Goal: Task Accomplishment & Management: Use online tool/utility

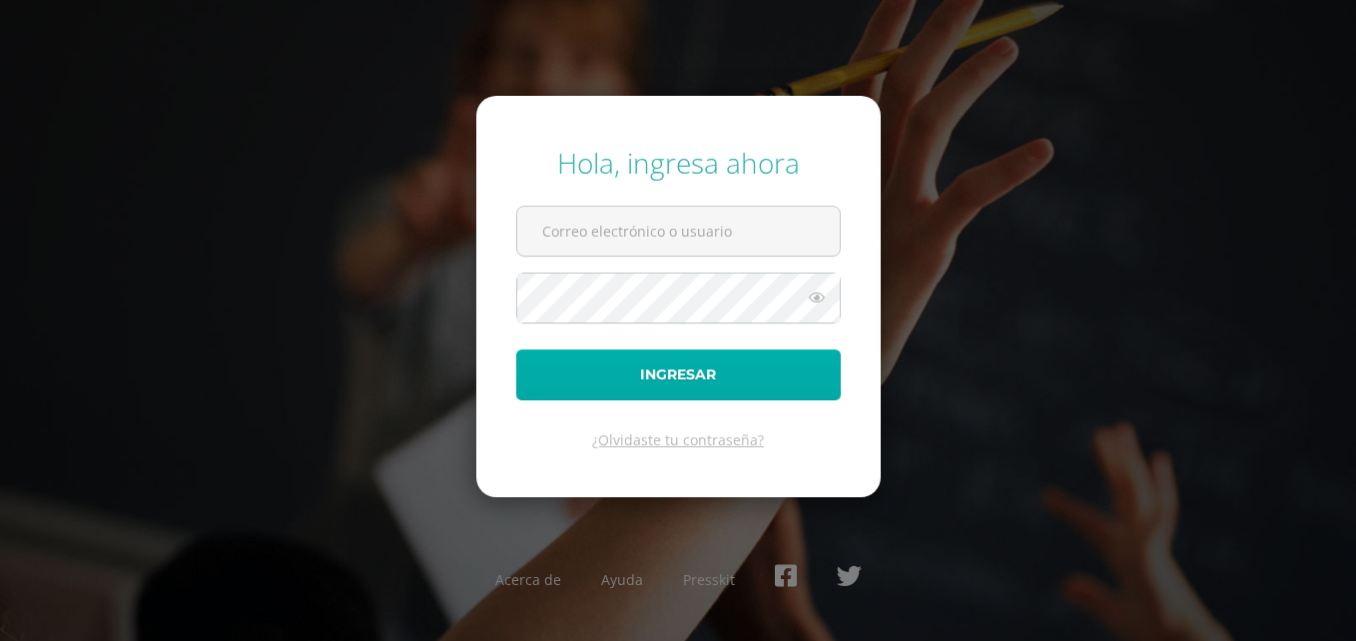
type input "[EMAIL_ADDRESS][PERSON_NAME][PERSON_NAME][DOMAIN_NAME]"
click at [623, 369] on button "Ingresar" at bounding box center [678, 374] width 325 height 51
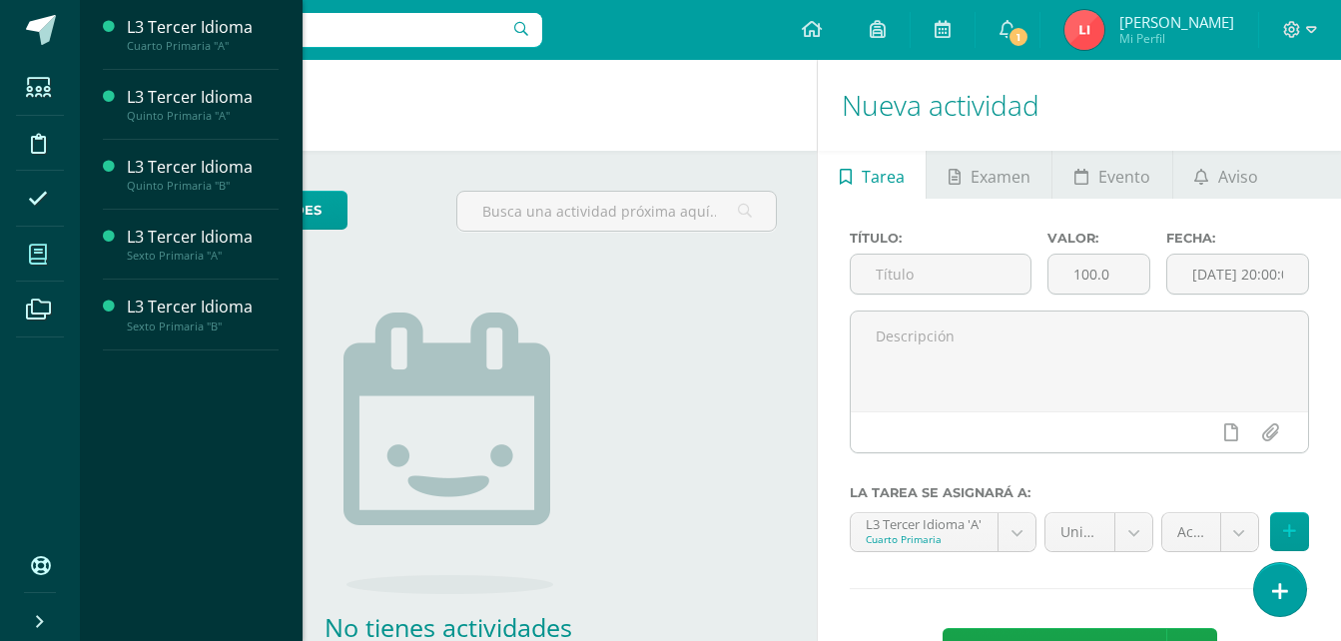
click at [33, 263] on icon at bounding box center [38, 255] width 18 height 20
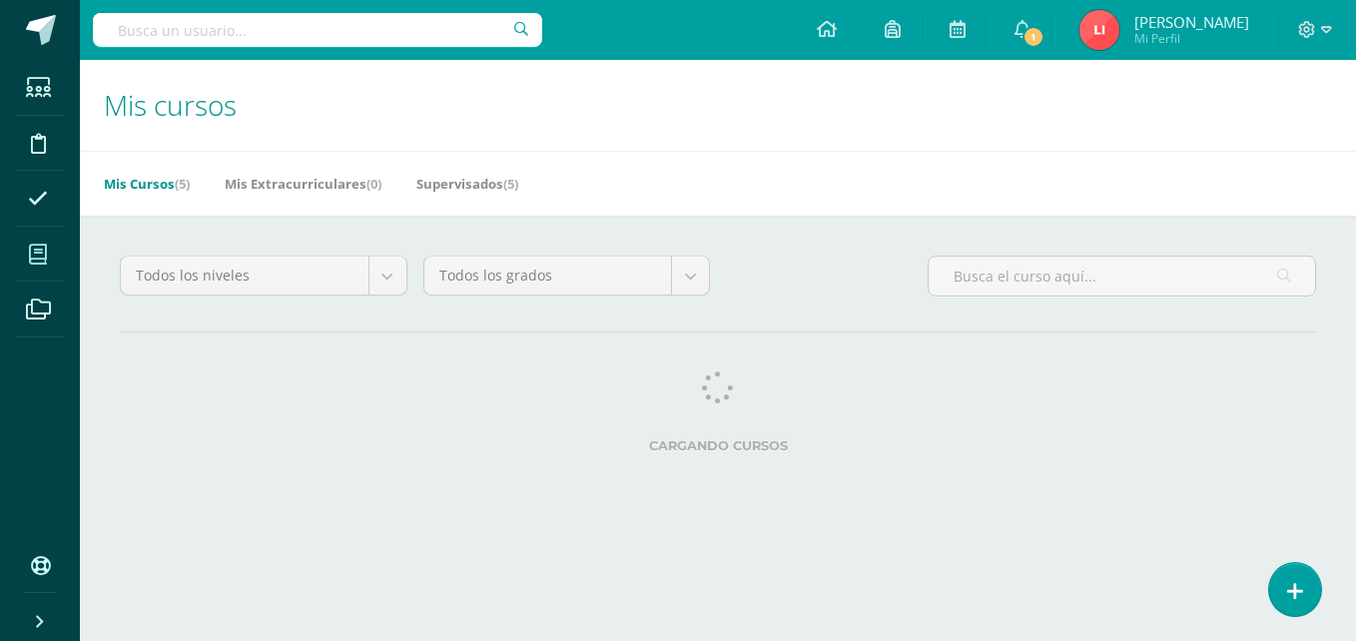
click at [159, 250] on div "Todos los niveles Todos los niveles Básico Preprimaria Bachillerato Magisterio …" at bounding box center [718, 359] width 1276 height 286
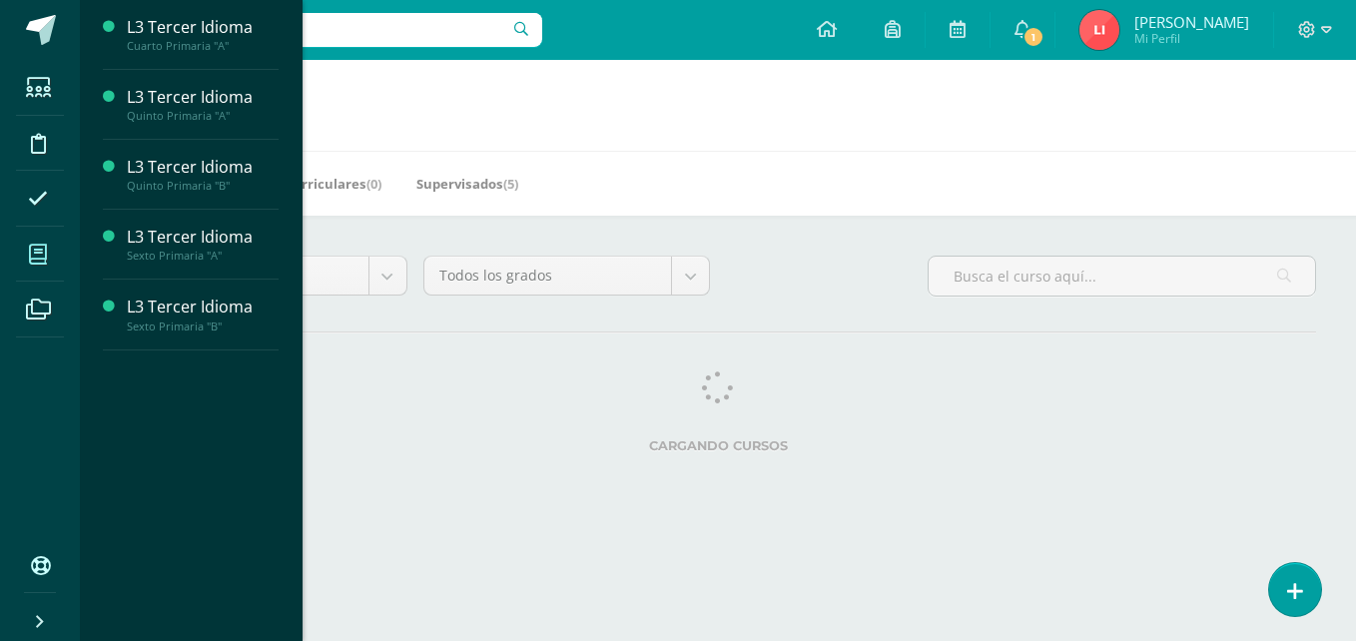
click at [42, 260] on icon at bounding box center [38, 255] width 18 height 20
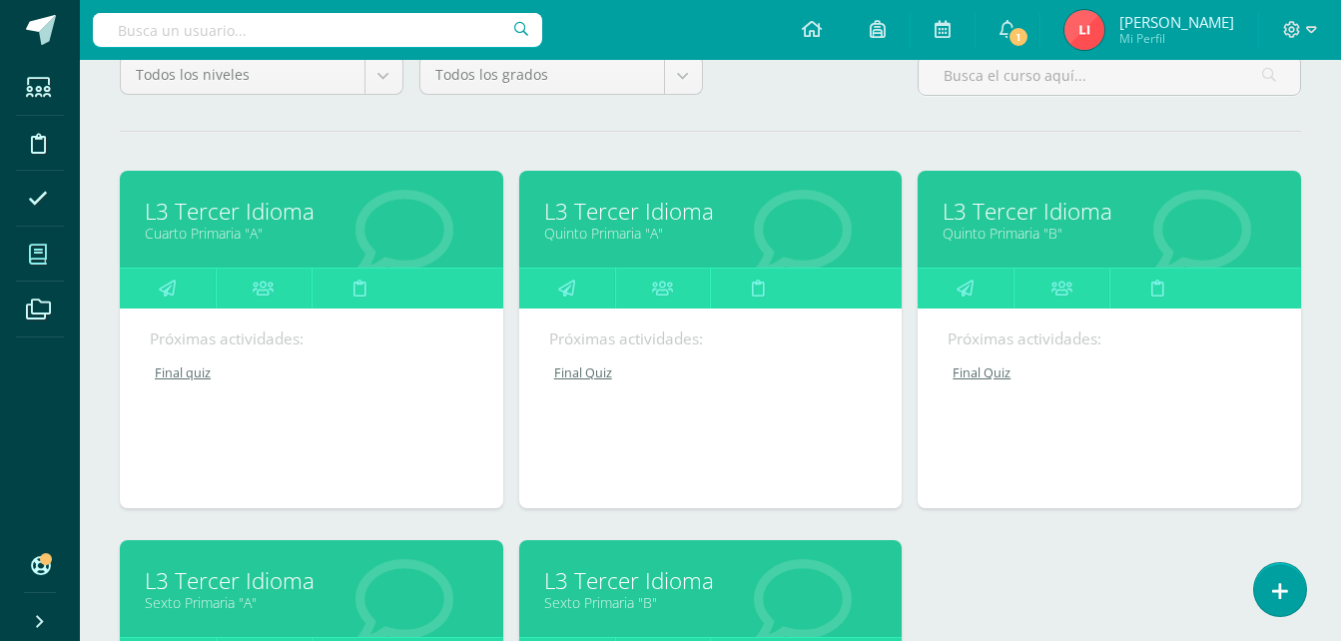
scroll to position [399, 0]
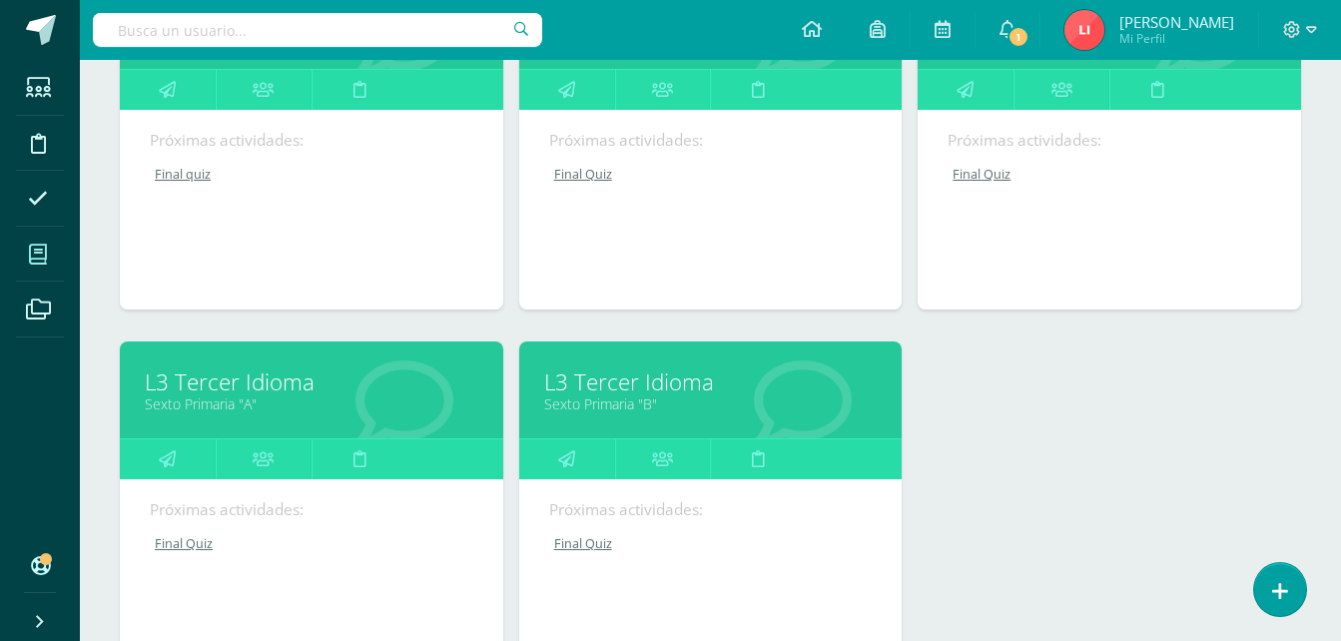
click at [608, 392] on link "L3 Tercer Idioma" at bounding box center [710, 381] width 333 height 31
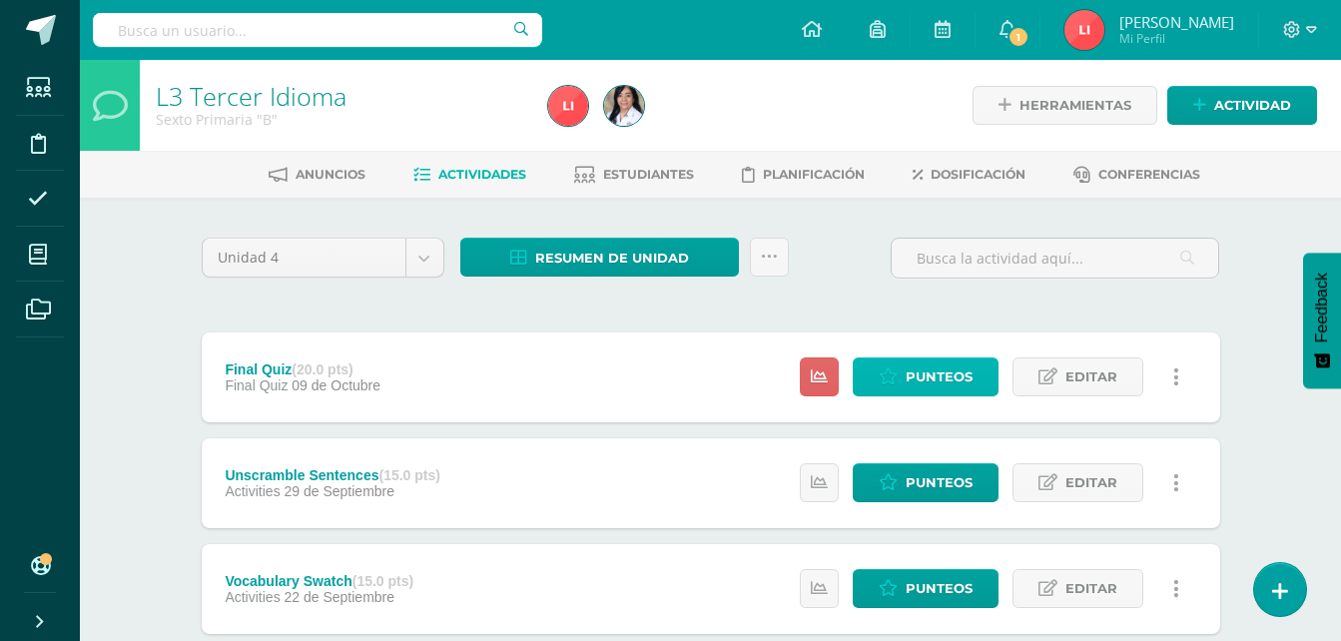
click at [878, 370] on link "Punteos" at bounding box center [926, 376] width 146 height 39
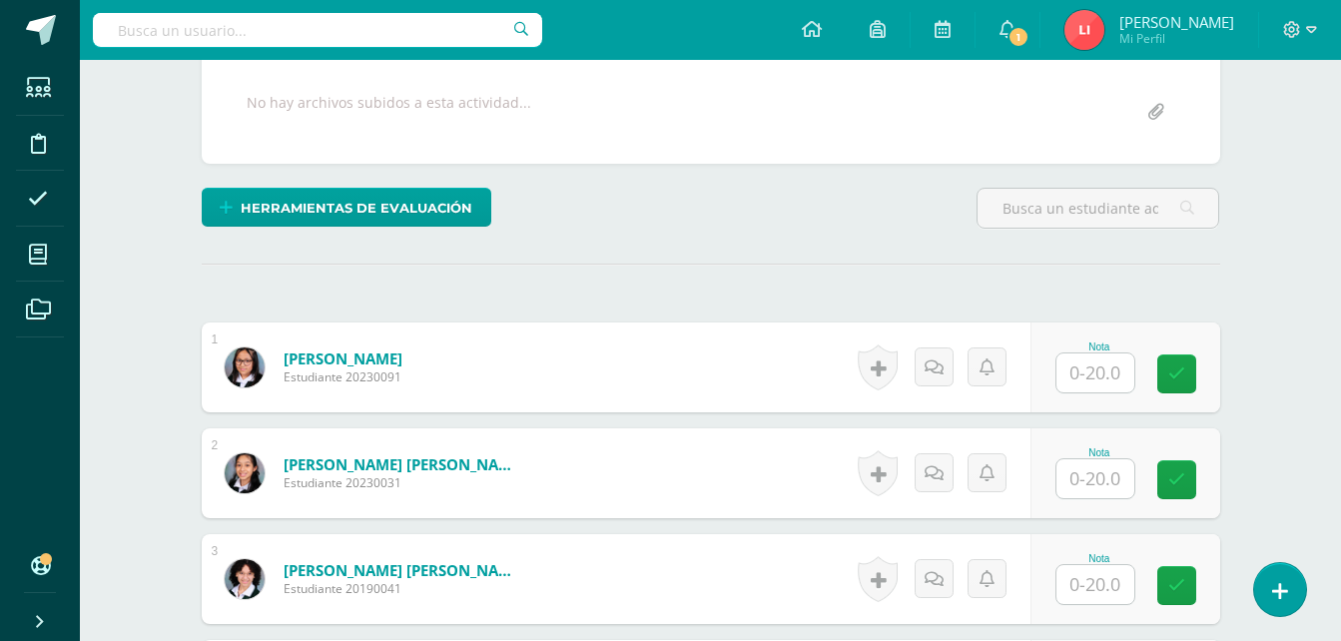
scroll to position [372, 0]
click at [1094, 381] on input "text" at bounding box center [1095, 371] width 78 height 39
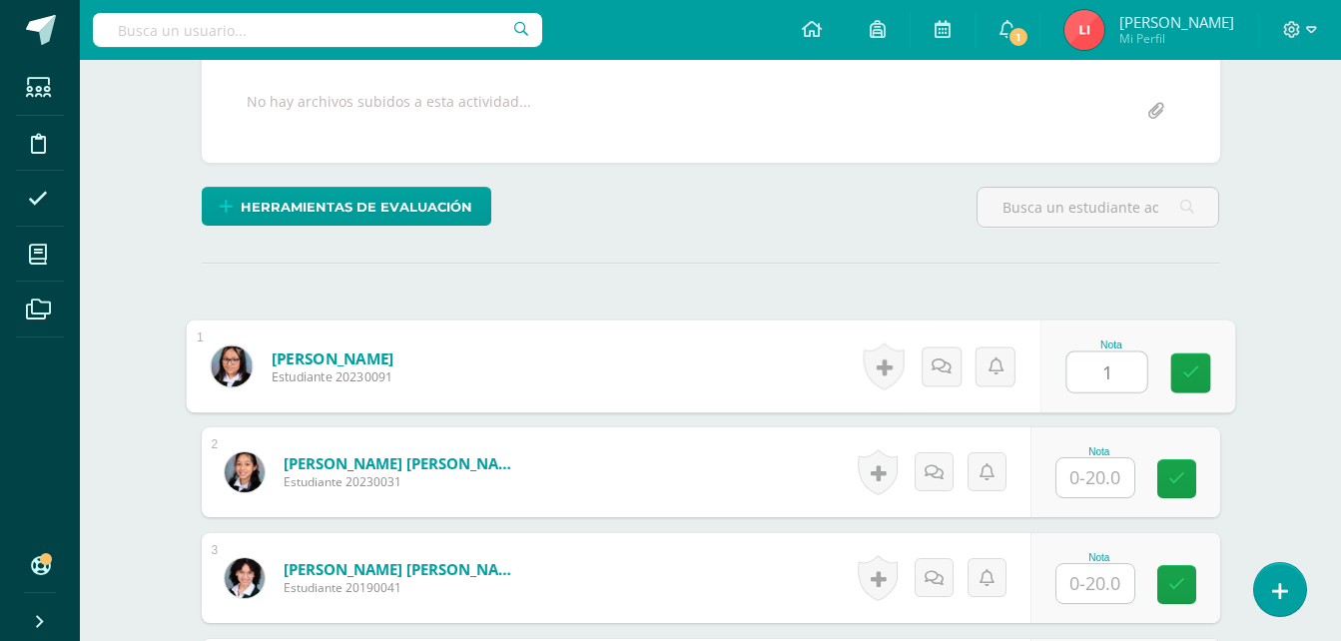
type input "10"
click at [1195, 379] on icon at bounding box center [1190, 372] width 18 height 17
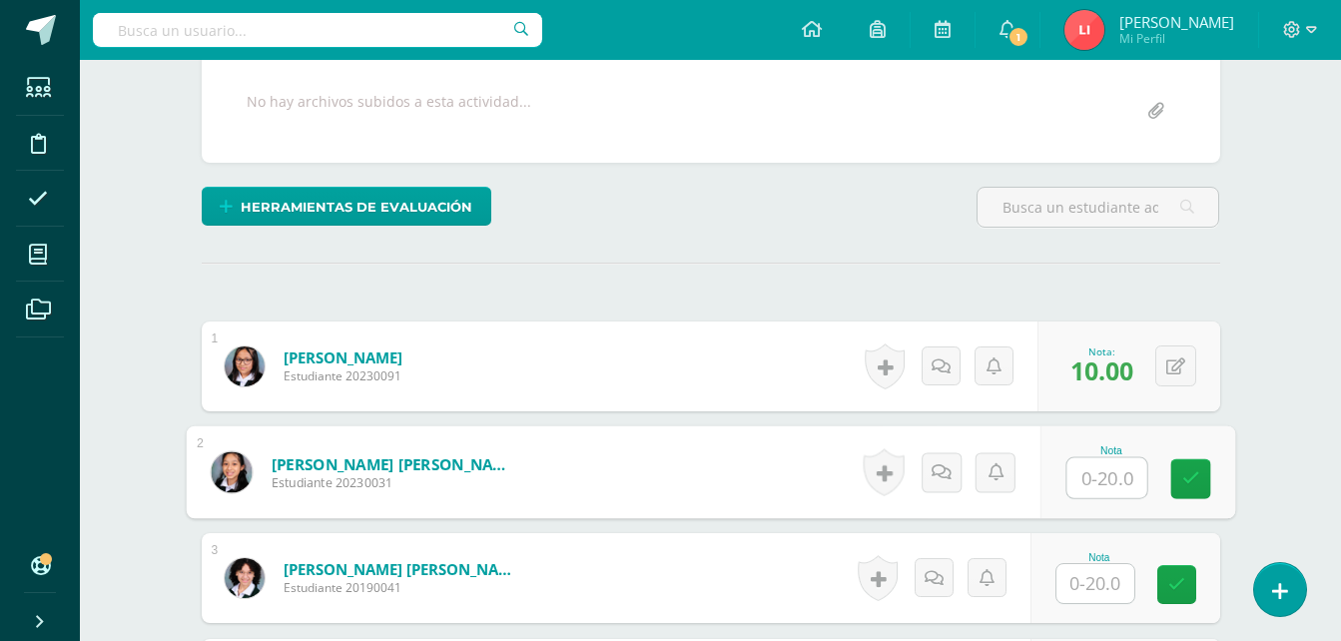
click at [1129, 473] on input "text" at bounding box center [1106, 478] width 80 height 40
type input "20"
click at [1211, 477] on div "Nota 20" at bounding box center [1136, 472] width 195 height 93
click at [1195, 481] on icon at bounding box center [1190, 478] width 18 height 17
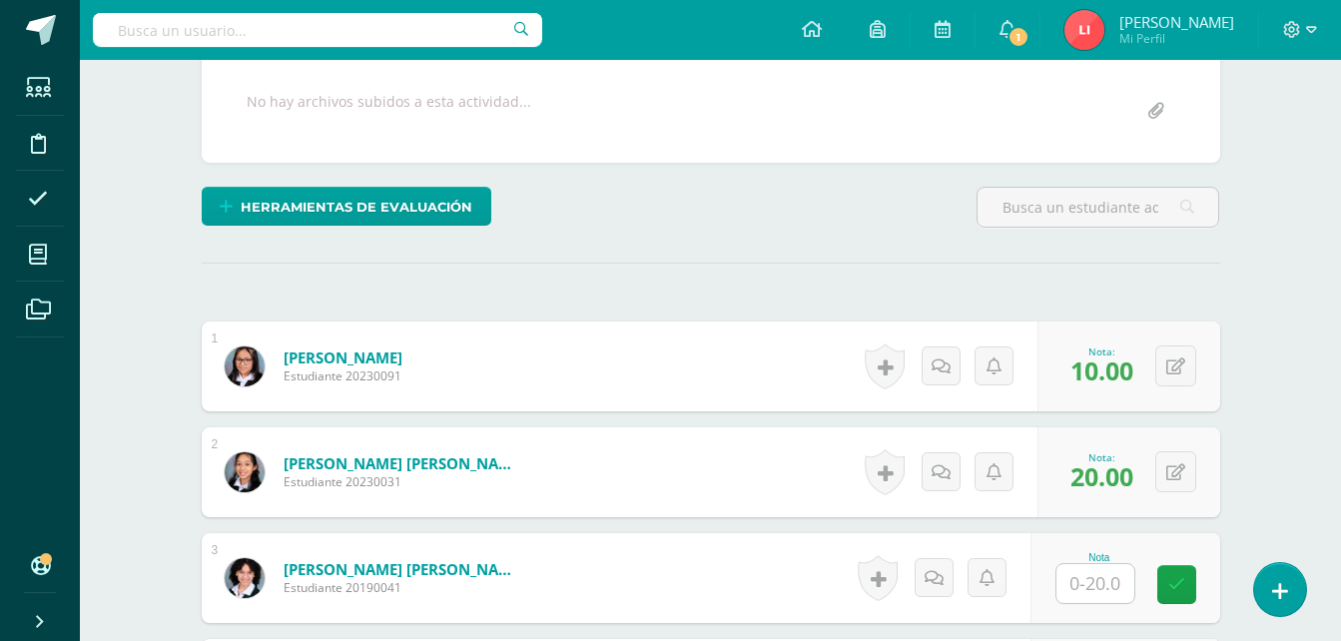
click at [1111, 582] on input "text" at bounding box center [1095, 583] width 78 height 39
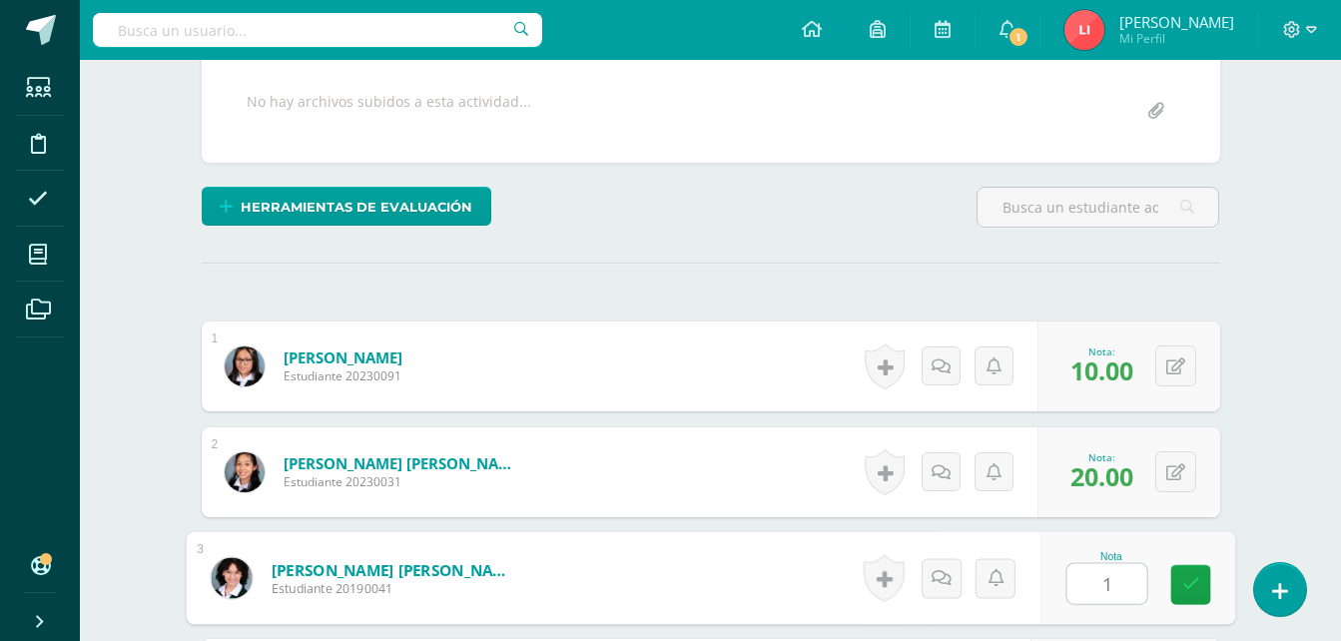
type input "15"
click at [1192, 596] on link at bounding box center [1190, 585] width 40 height 40
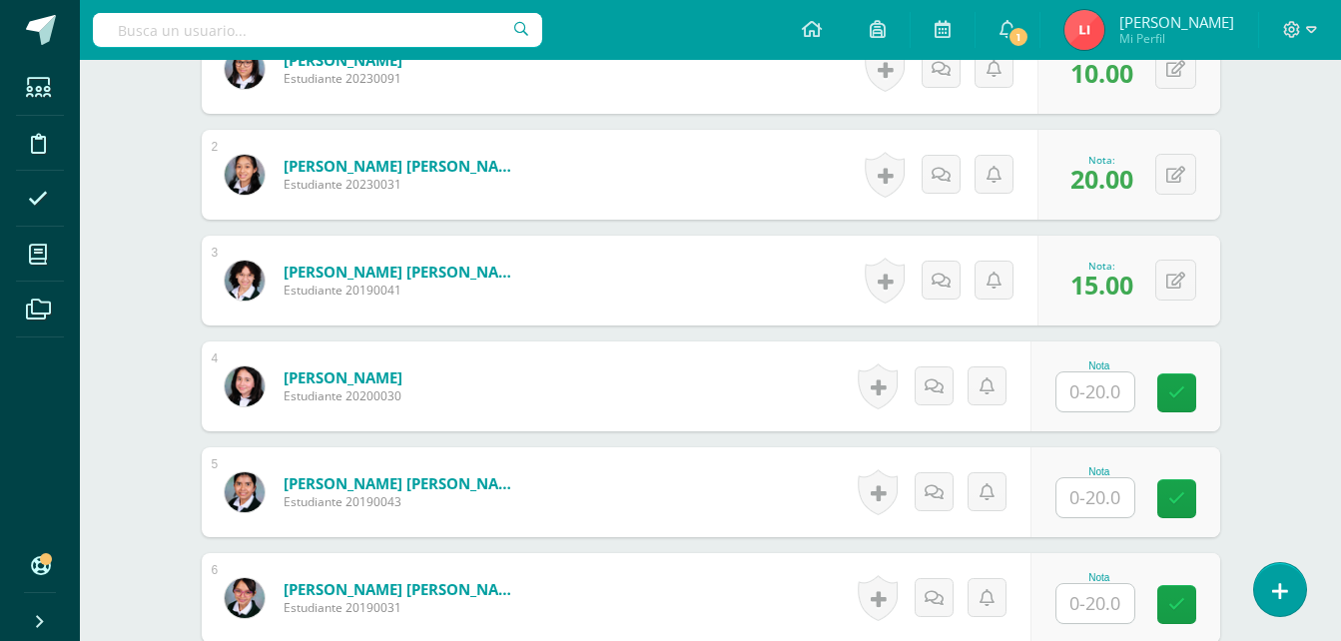
scroll to position [672, 0]
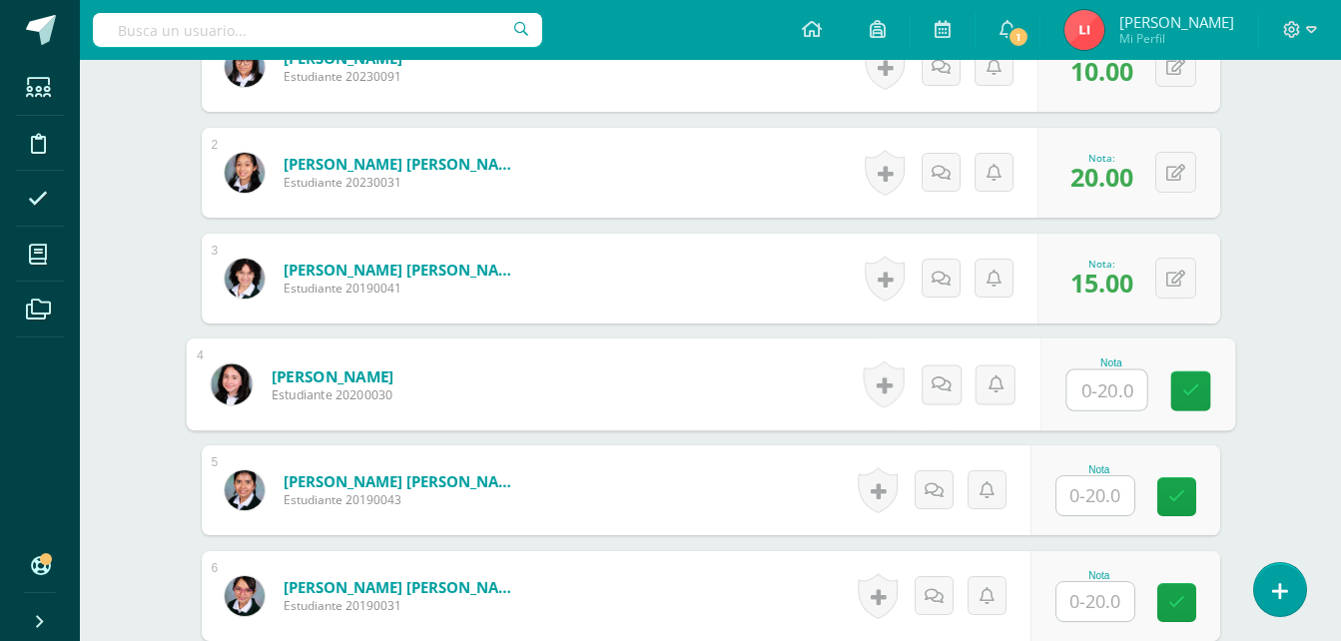
click at [1102, 388] on input "text" at bounding box center [1106, 390] width 80 height 40
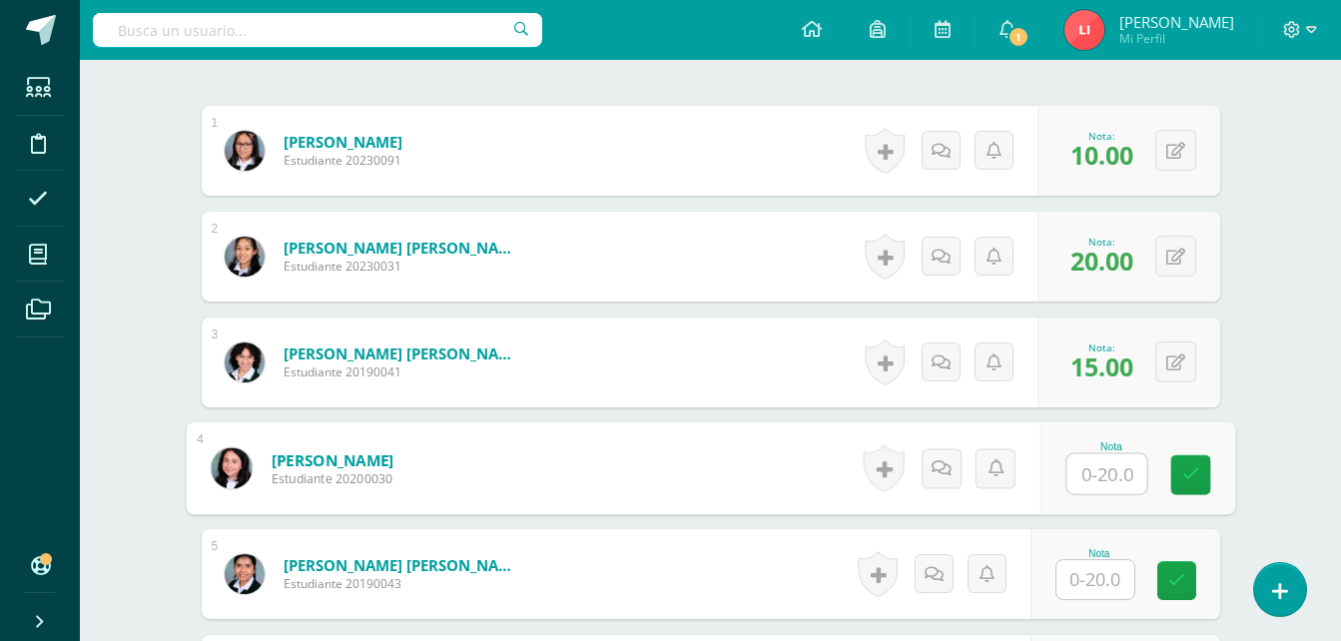
scroll to position [472, 0]
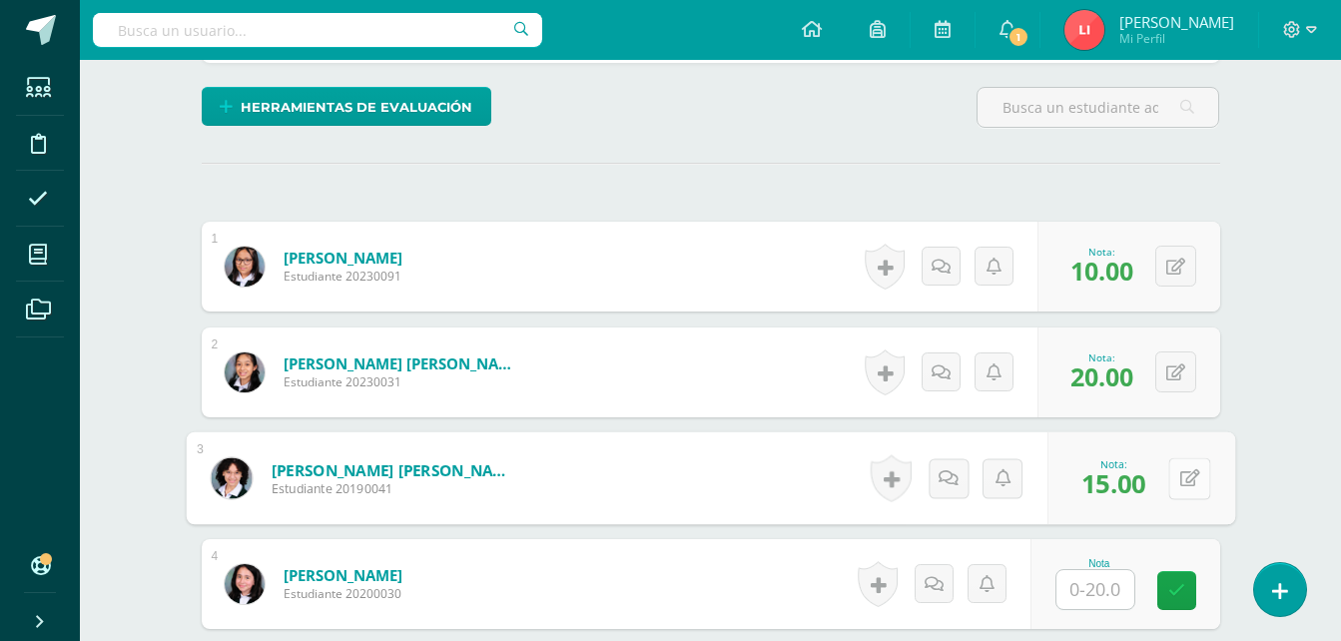
click at [1179, 479] on icon at bounding box center [1189, 477] width 20 height 17
type input "18"
click at [1137, 492] on icon at bounding box center [1136, 484] width 18 height 17
click at [1107, 595] on input "text" at bounding box center [1095, 589] width 78 height 39
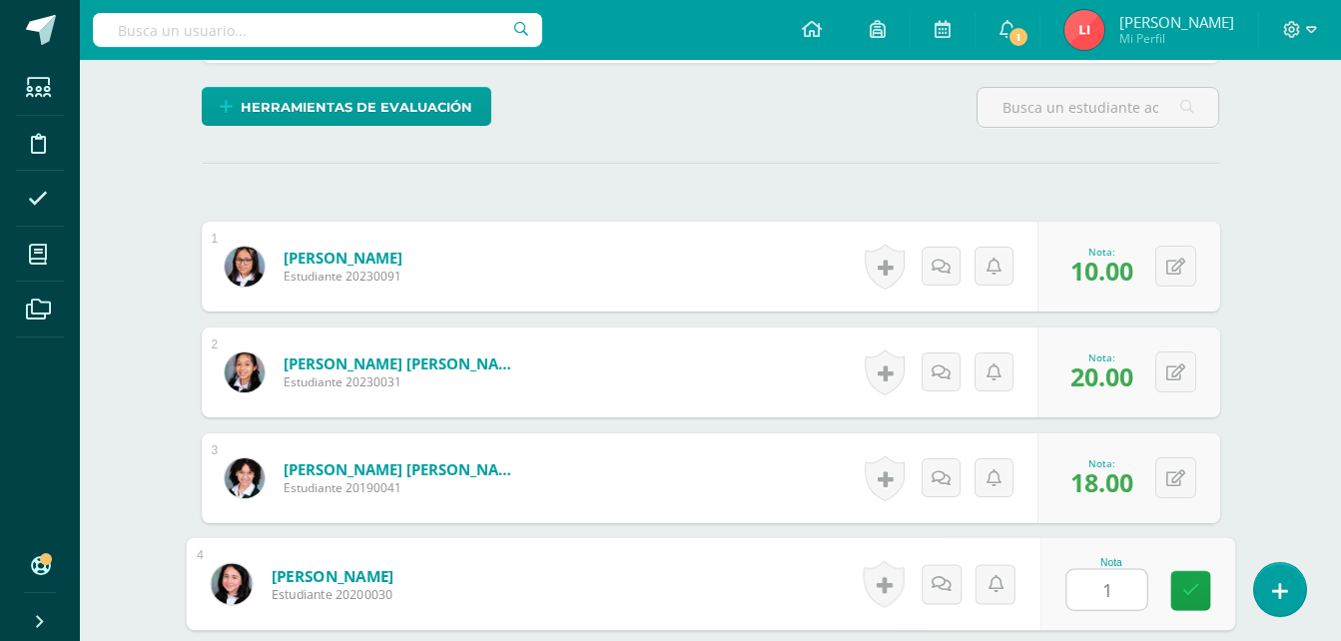
type input "15"
click at [1190, 597] on icon at bounding box center [1190, 590] width 18 height 17
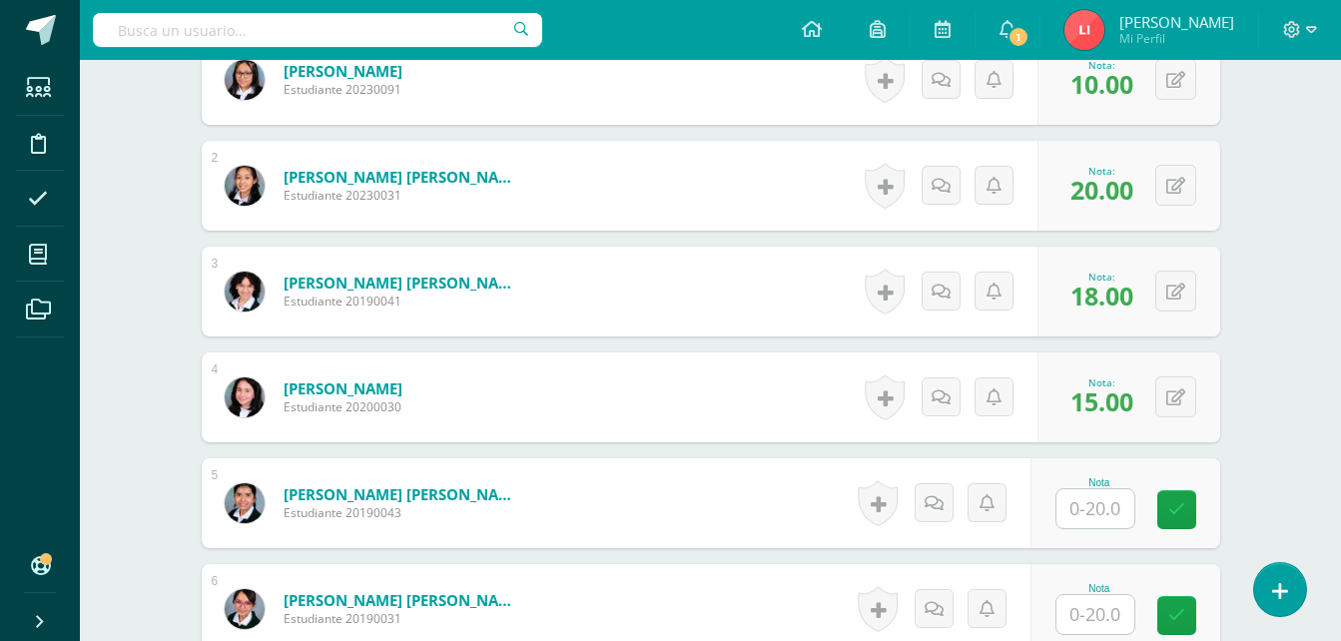
scroll to position [672, 0]
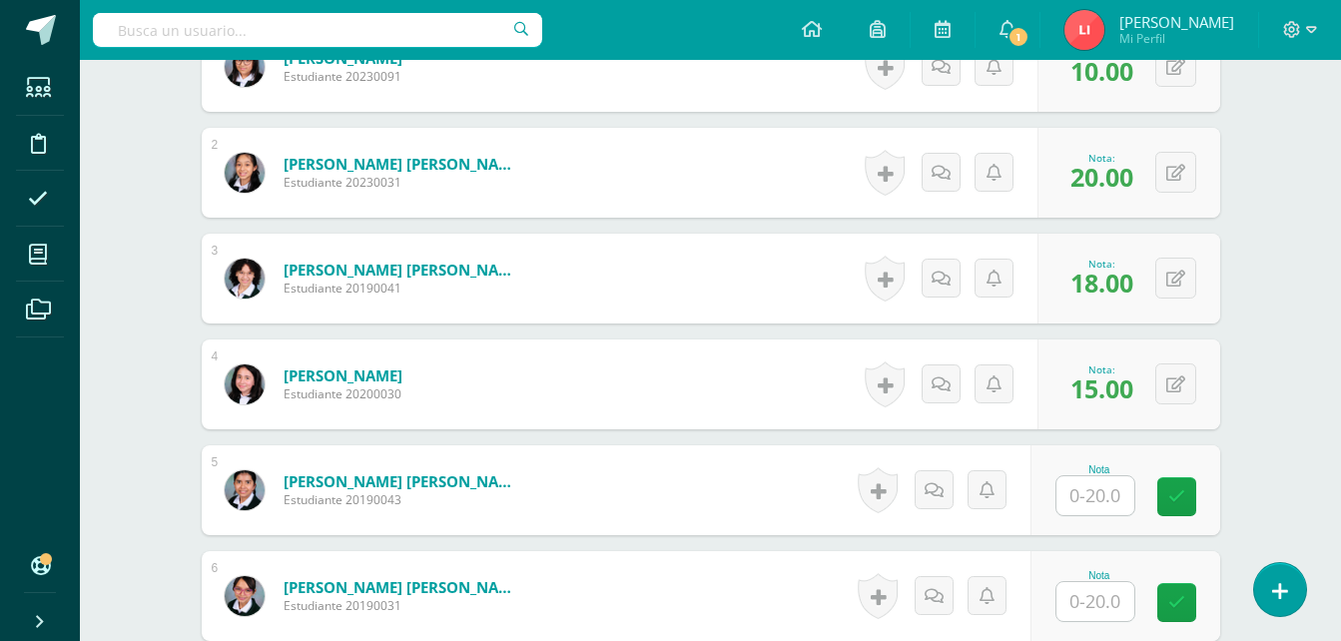
click at [1077, 494] on input "text" at bounding box center [1095, 495] width 78 height 39
type input "4"
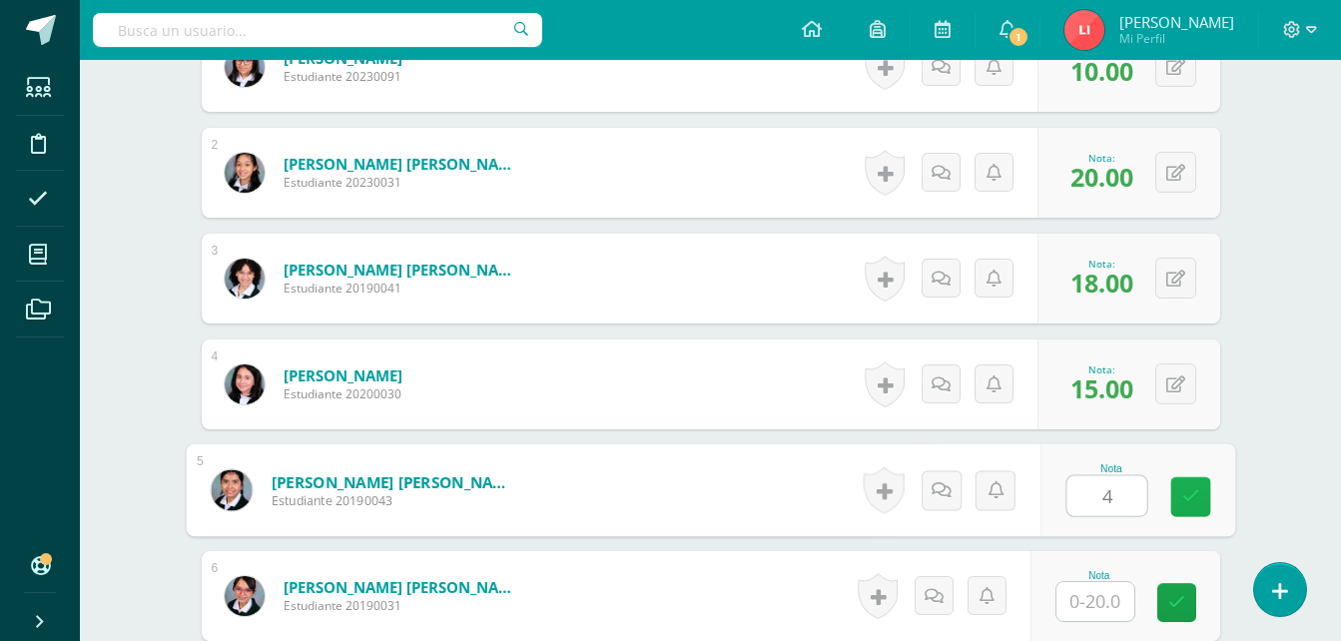
click at [1199, 498] on link at bounding box center [1190, 497] width 40 height 40
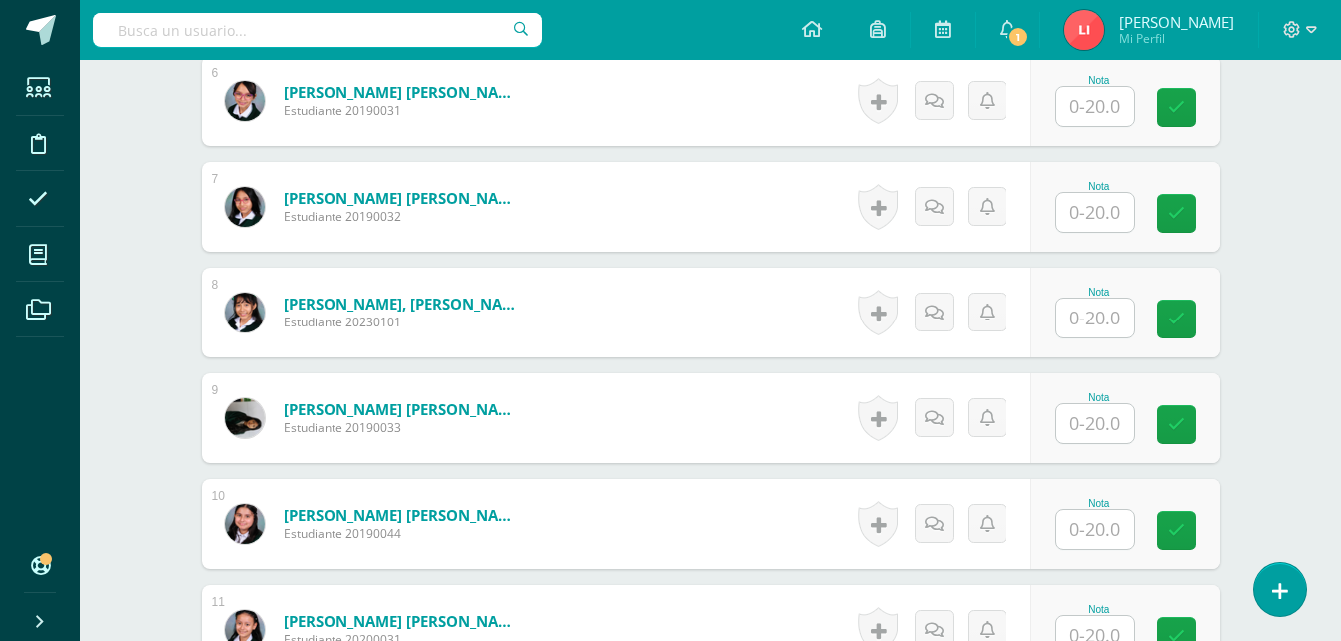
scroll to position [1171, 0]
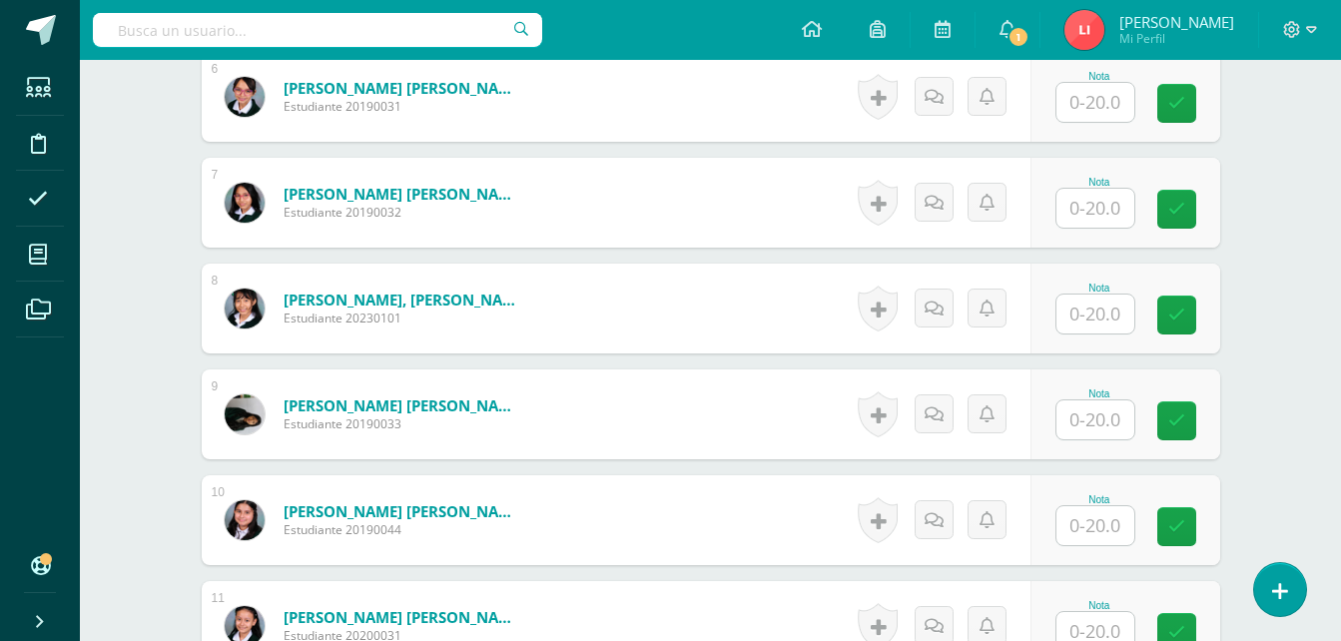
click at [1063, 110] on div "Nota" at bounding box center [1125, 97] width 190 height 90
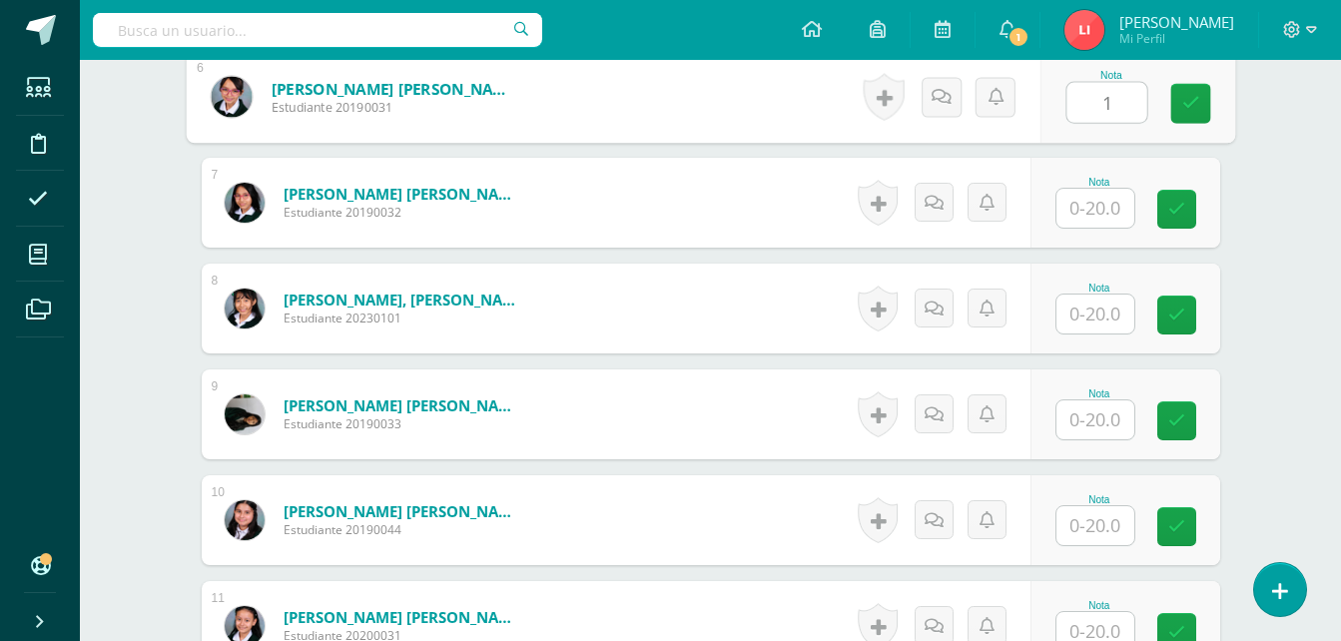
type input "16"
click at [1195, 106] on icon at bounding box center [1190, 103] width 18 height 17
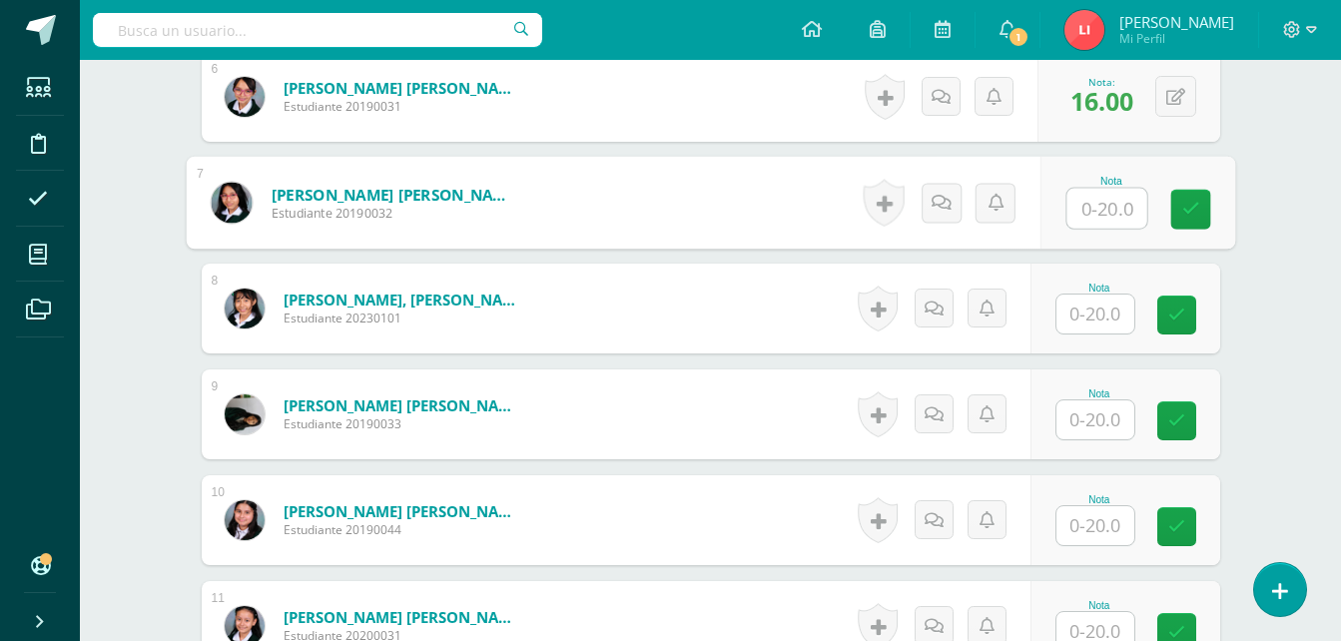
click at [1104, 216] on input "text" at bounding box center [1106, 209] width 80 height 40
type input "16"
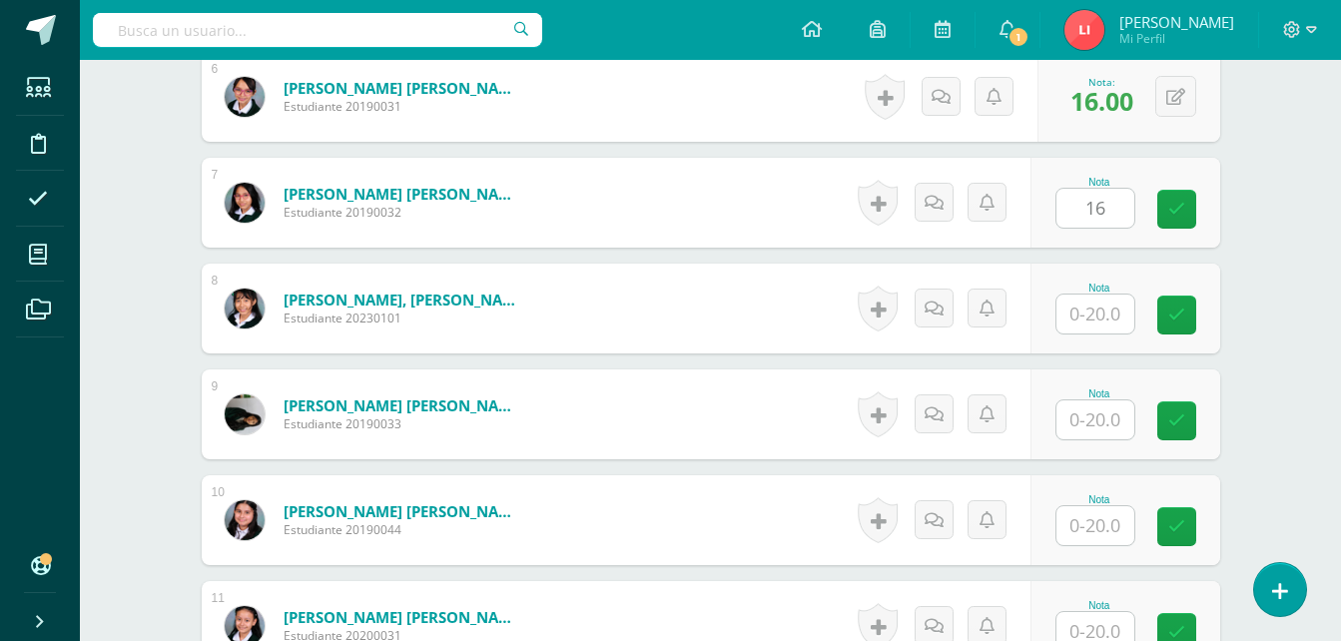
click at [1189, 232] on div "Nota 16" at bounding box center [1125, 203] width 190 height 90
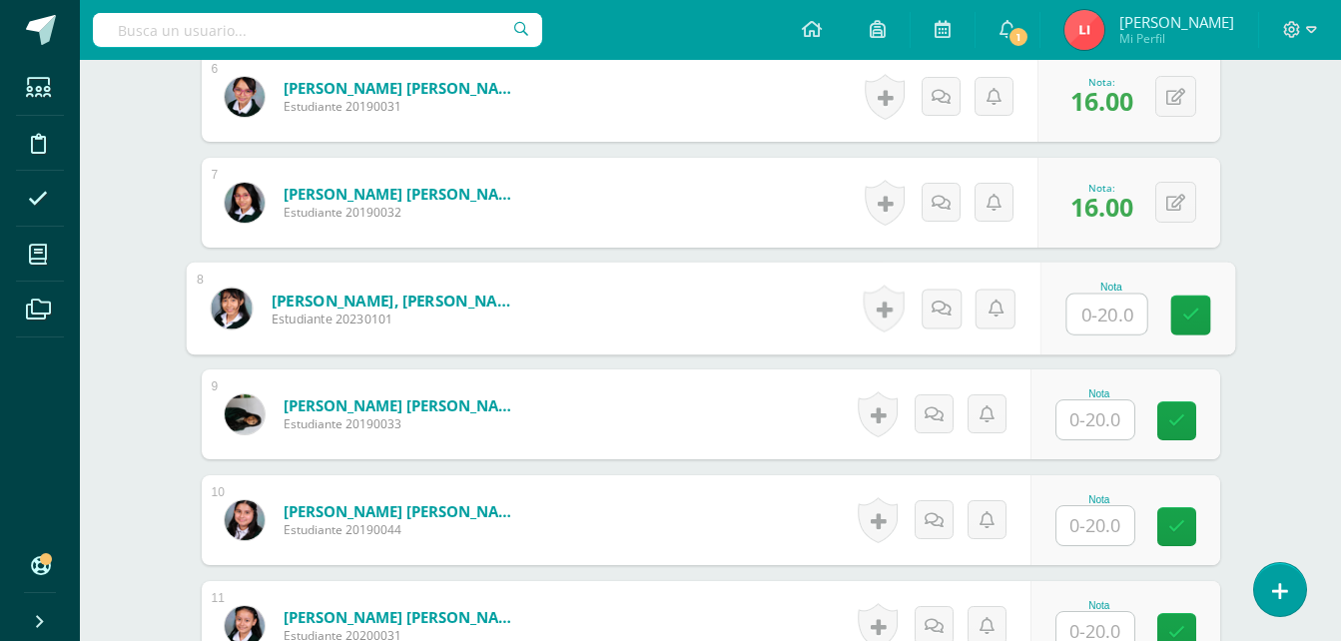
click at [1098, 320] on input "text" at bounding box center [1106, 315] width 80 height 40
type input "8"
click at [1193, 321] on icon at bounding box center [1190, 315] width 18 height 17
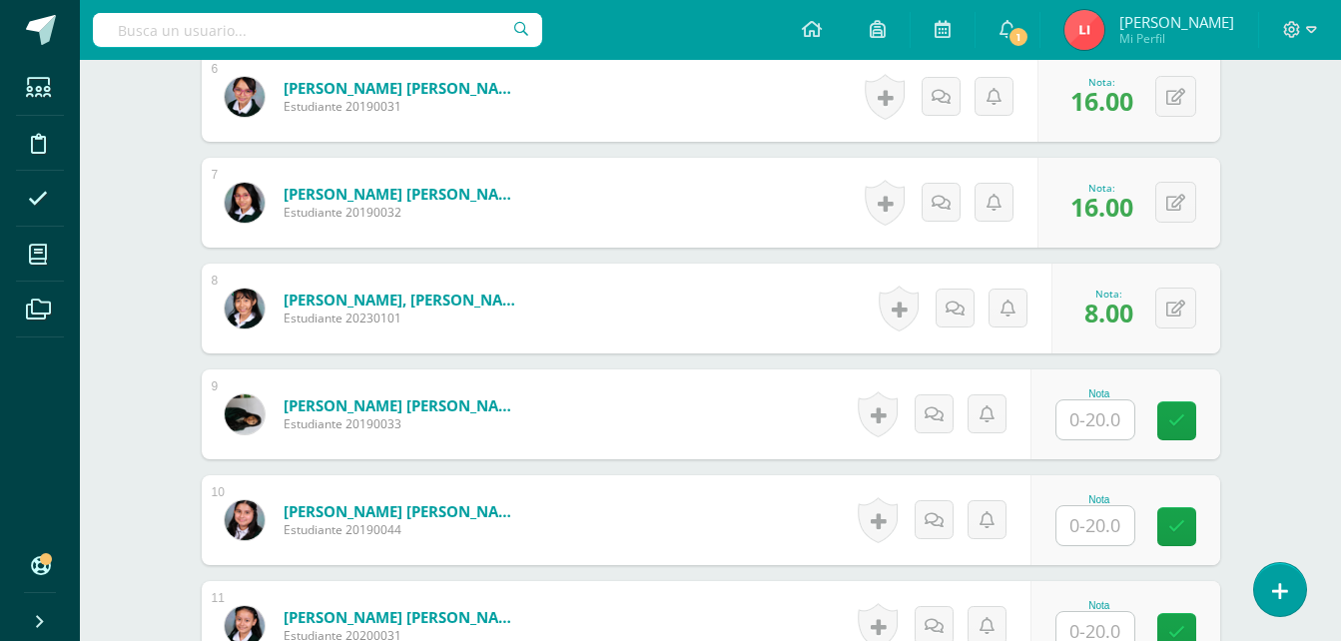
click at [1082, 409] on input "text" at bounding box center [1095, 419] width 78 height 39
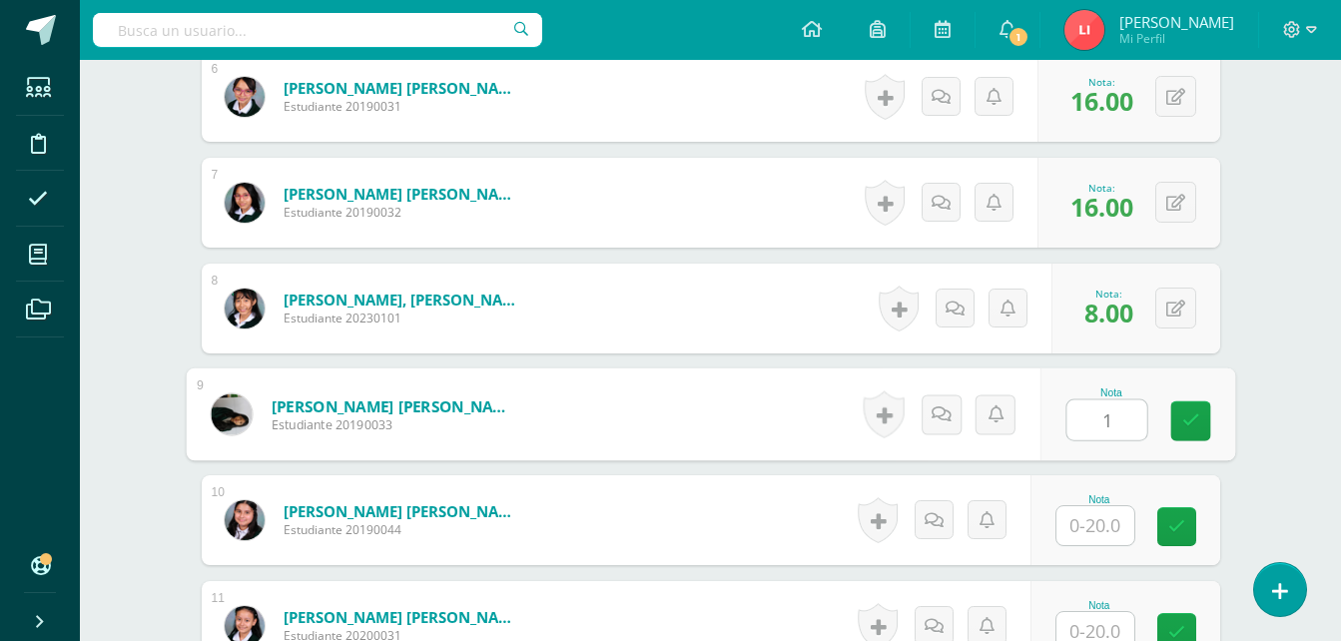
type input "11"
click at [1197, 420] on icon at bounding box center [1190, 420] width 18 height 17
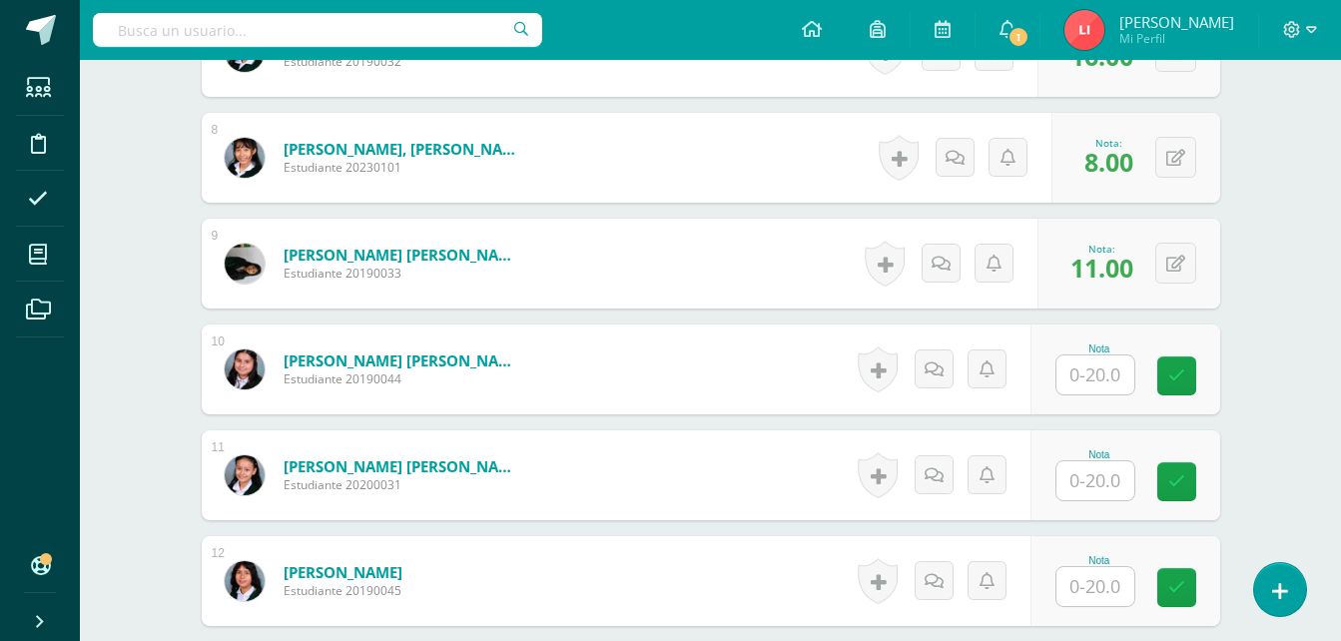
scroll to position [1371, 0]
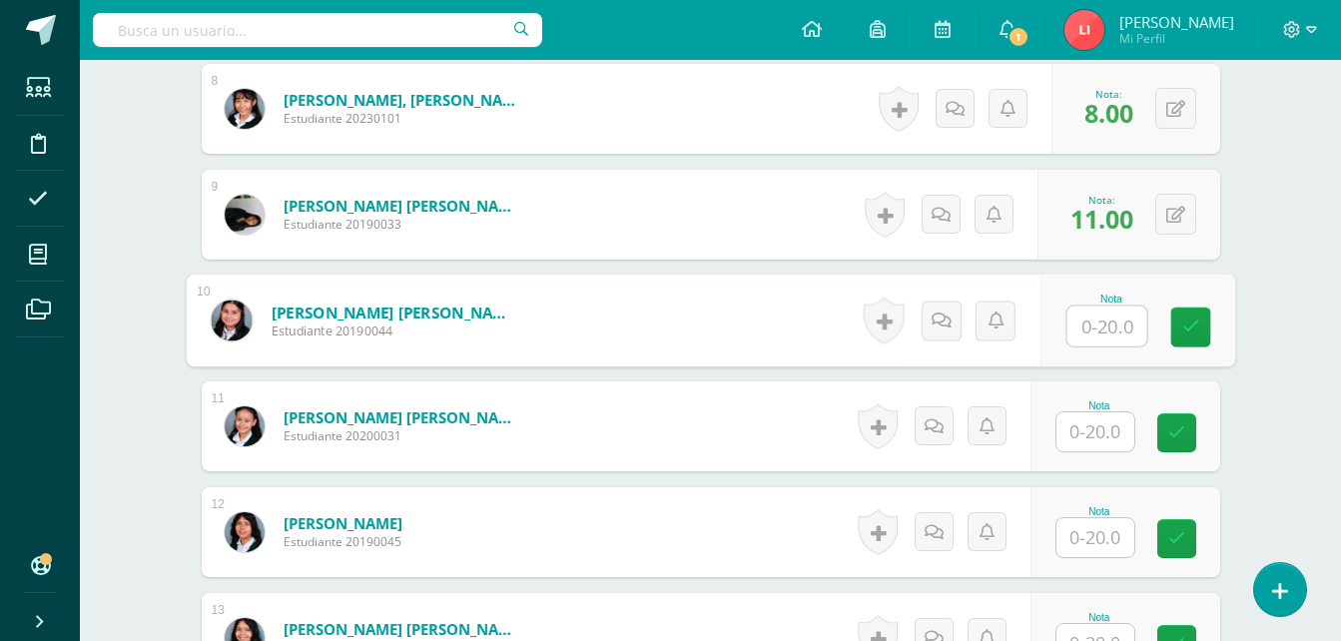
click at [1116, 332] on input "text" at bounding box center [1106, 327] width 80 height 40
type input "7"
click at [1197, 335] on icon at bounding box center [1190, 327] width 18 height 17
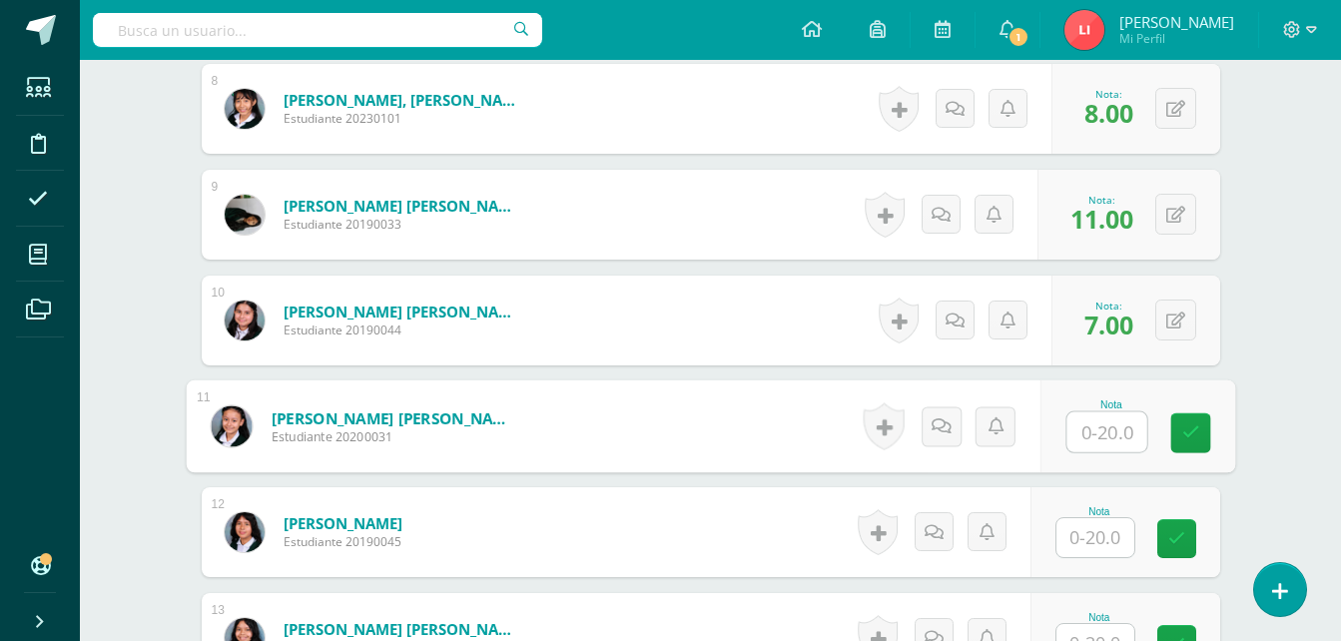
click at [1103, 426] on input "text" at bounding box center [1106, 432] width 80 height 40
type input "19"
drag, startPoint x: 1253, startPoint y: 449, endPoint x: 1264, endPoint y: 456, distance: 13.0
click at [1254, 451] on div "¿Estás seguro que quieres eliminar esta actividad? Esto borrará la actividad y …" at bounding box center [711, 187] width 1098 height 2720
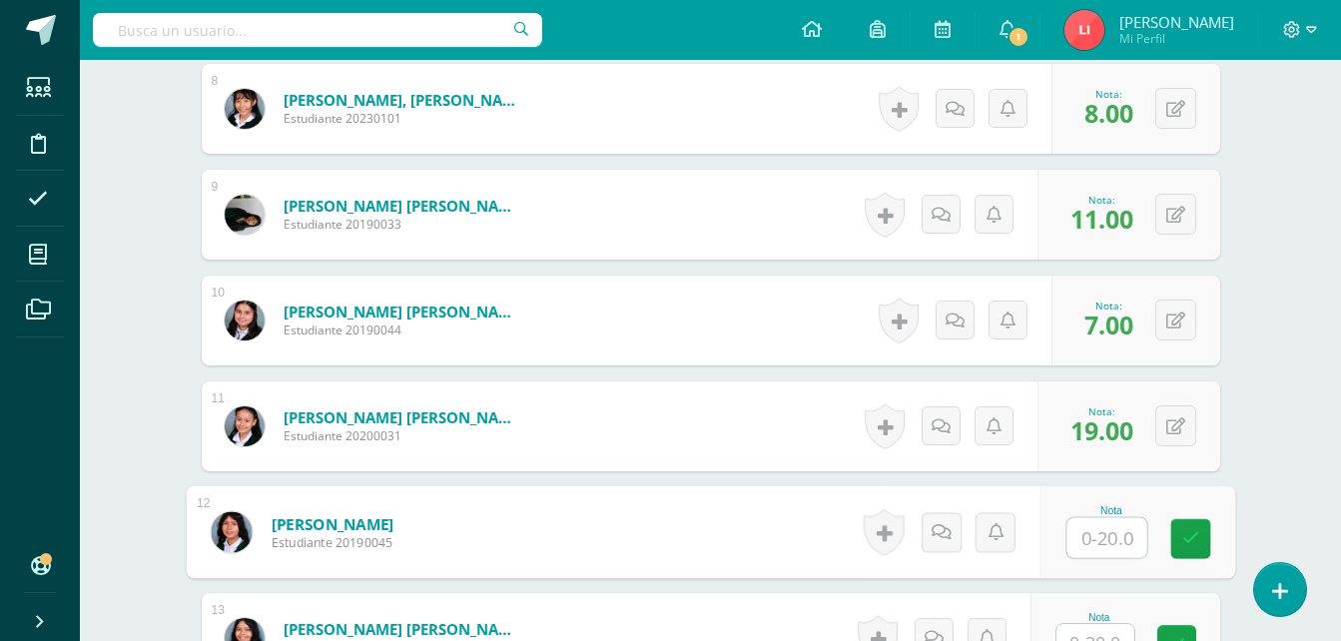
click at [1108, 537] on input "text" at bounding box center [1106, 538] width 80 height 40
type input "7"
click at [1200, 537] on link at bounding box center [1190, 539] width 40 height 40
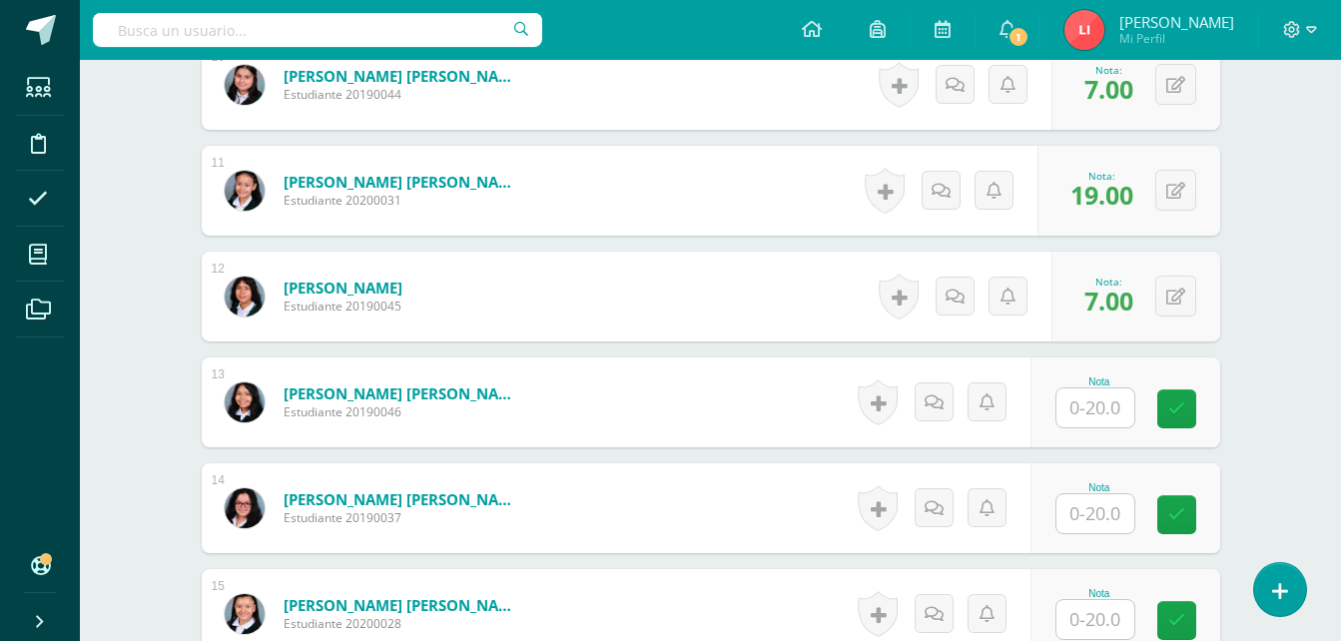
scroll to position [1670, 0]
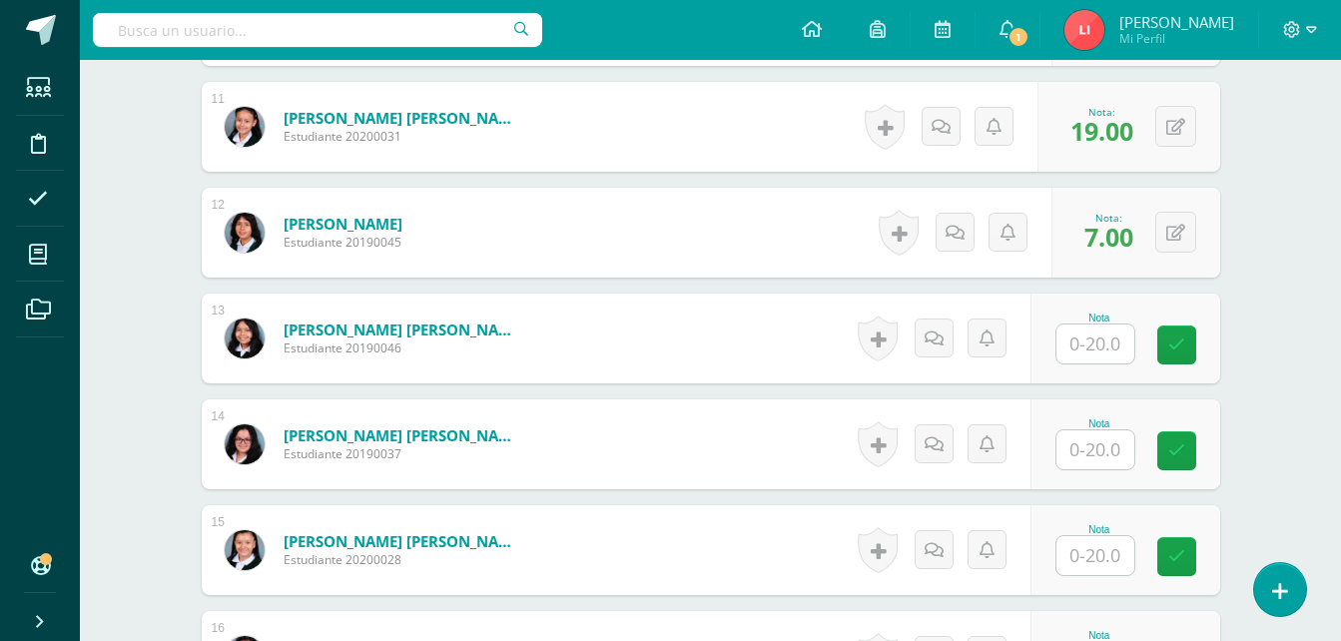
click at [1081, 338] on input "text" at bounding box center [1095, 344] width 78 height 39
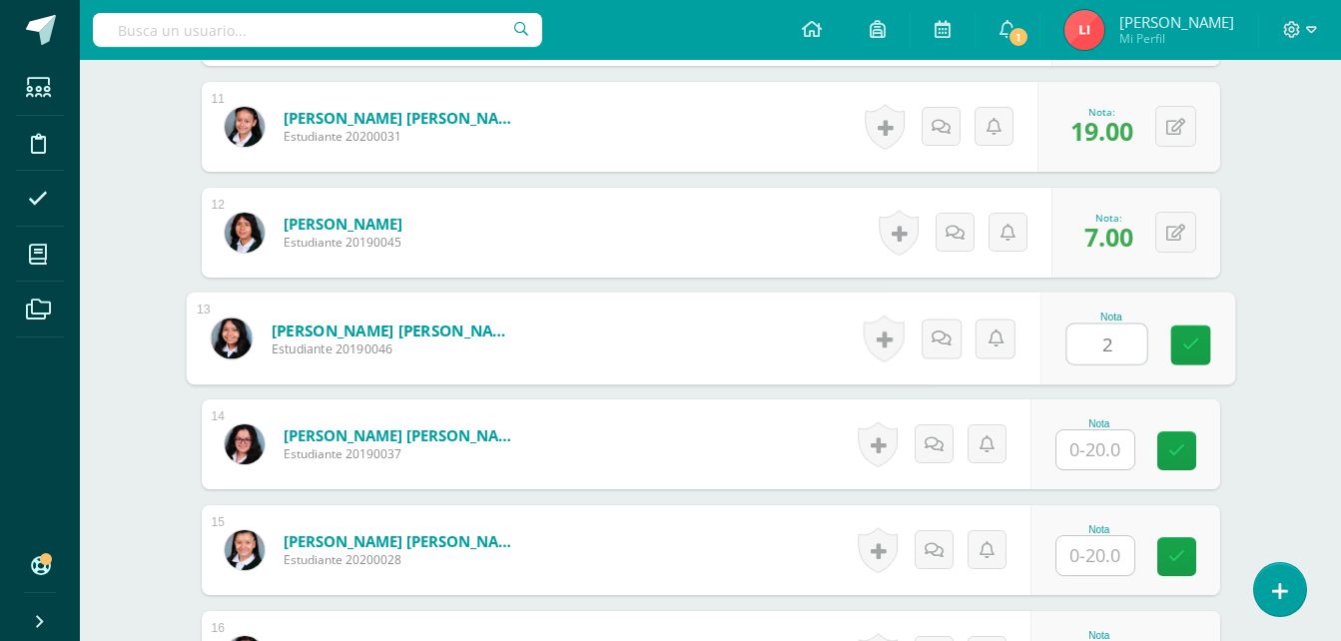
type input "20"
click at [1175, 345] on link at bounding box center [1190, 346] width 40 height 40
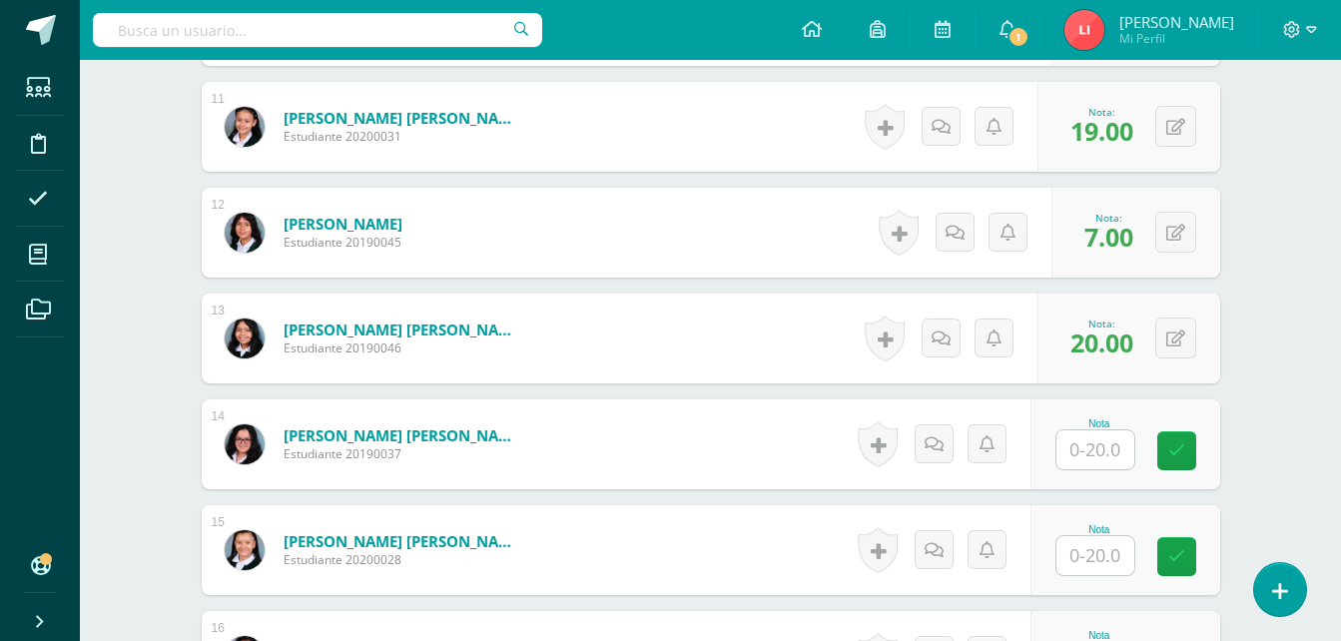
click at [1097, 443] on input "text" at bounding box center [1095, 449] width 78 height 39
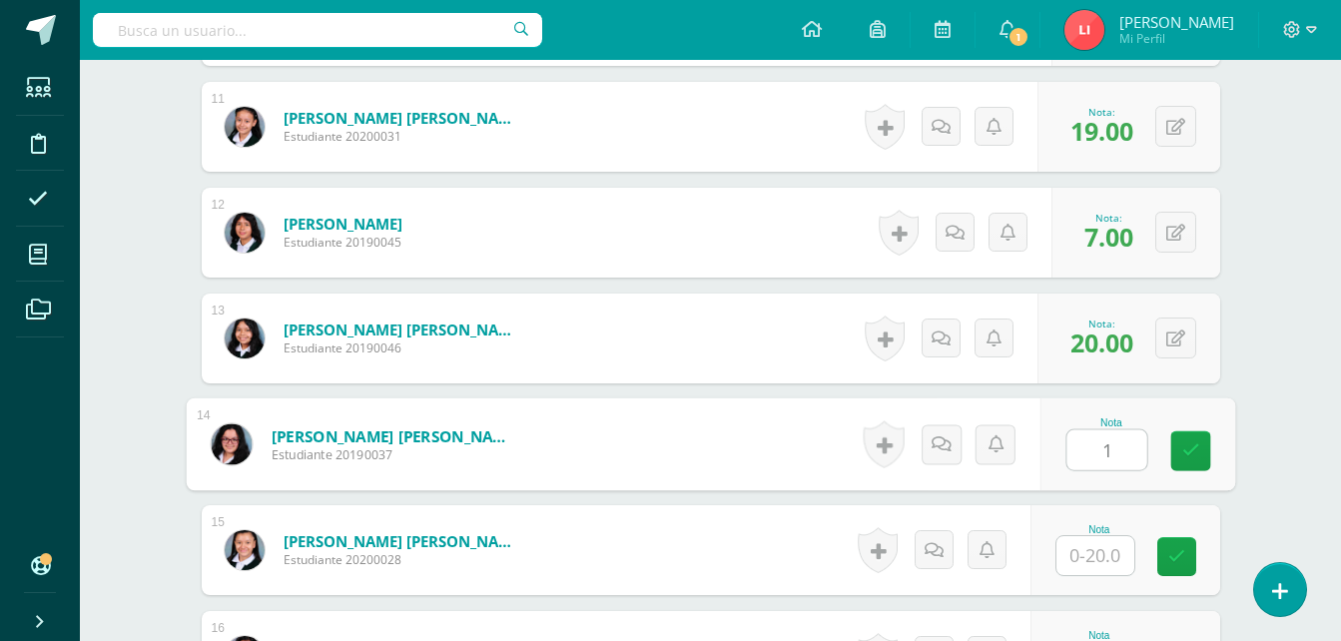
type input "16"
click at [1188, 448] on icon at bounding box center [1190, 450] width 18 height 17
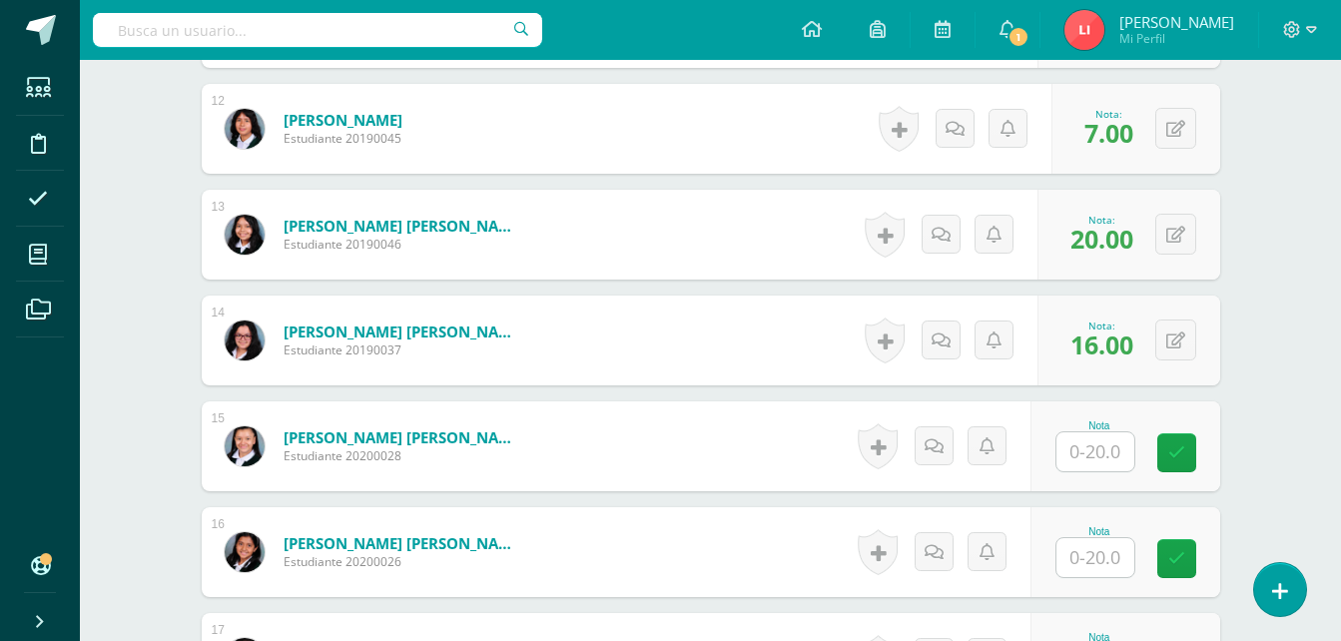
scroll to position [1870, 0]
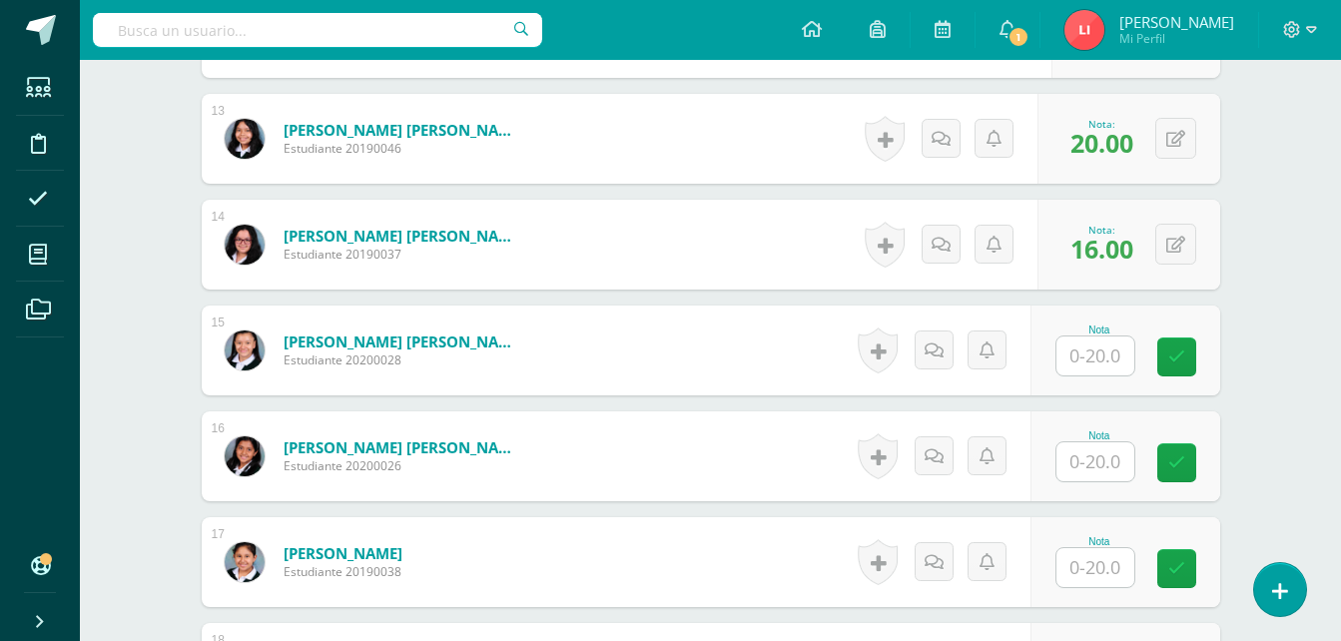
click at [1111, 365] on input "text" at bounding box center [1095, 355] width 78 height 39
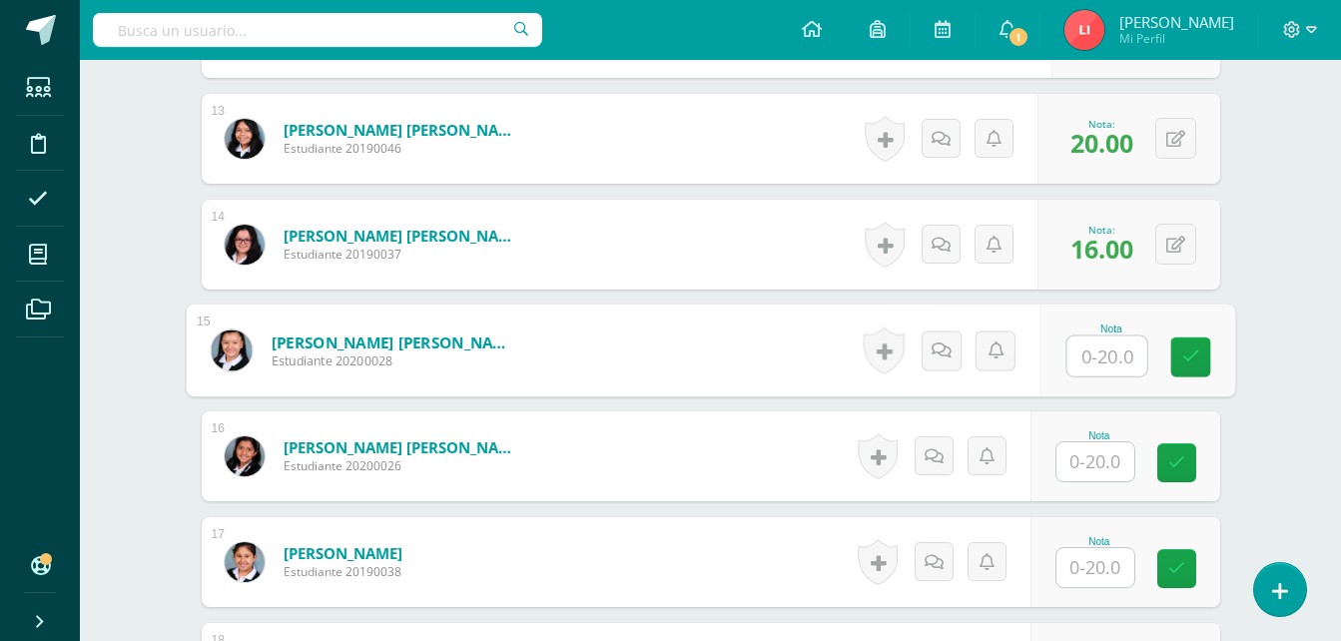
type input "6"
click at [1184, 362] on icon at bounding box center [1190, 356] width 18 height 17
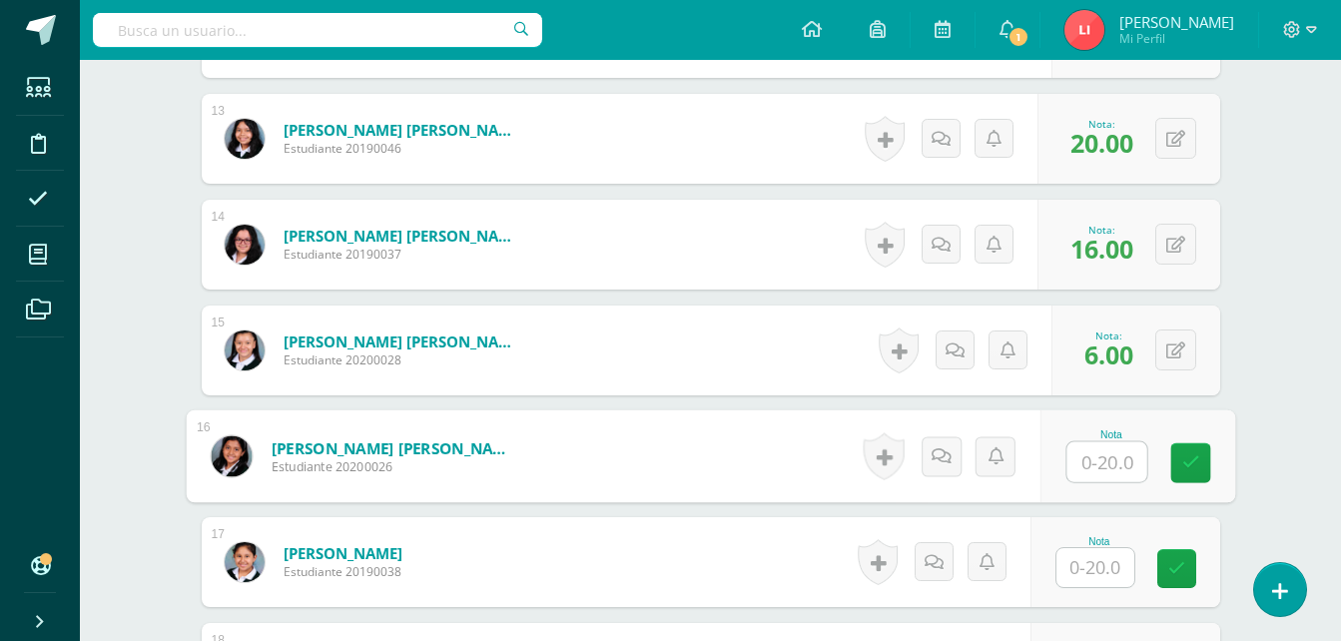
click at [1083, 452] on input "text" at bounding box center [1106, 462] width 80 height 40
type input "4"
type input "11"
drag, startPoint x: 1176, startPoint y: 465, endPoint x: 1194, endPoint y: 470, distance: 18.7
click at [1181, 466] on link at bounding box center [1190, 463] width 40 height 40
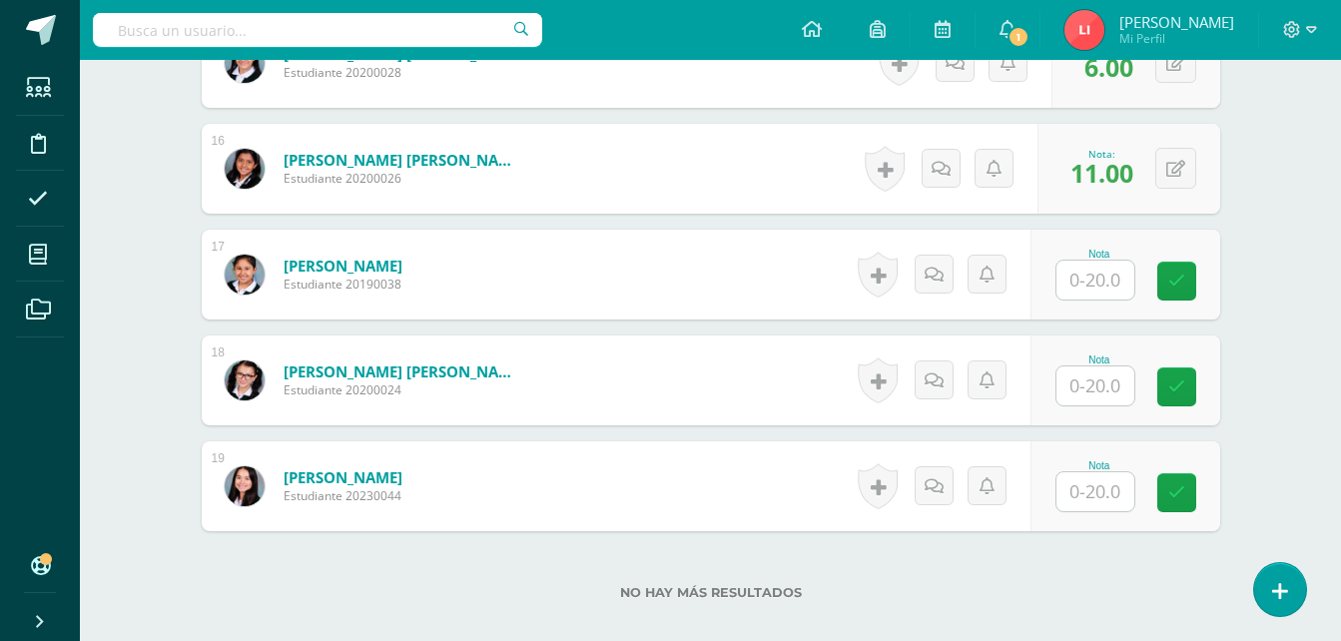
scroll to position [2170, 0]
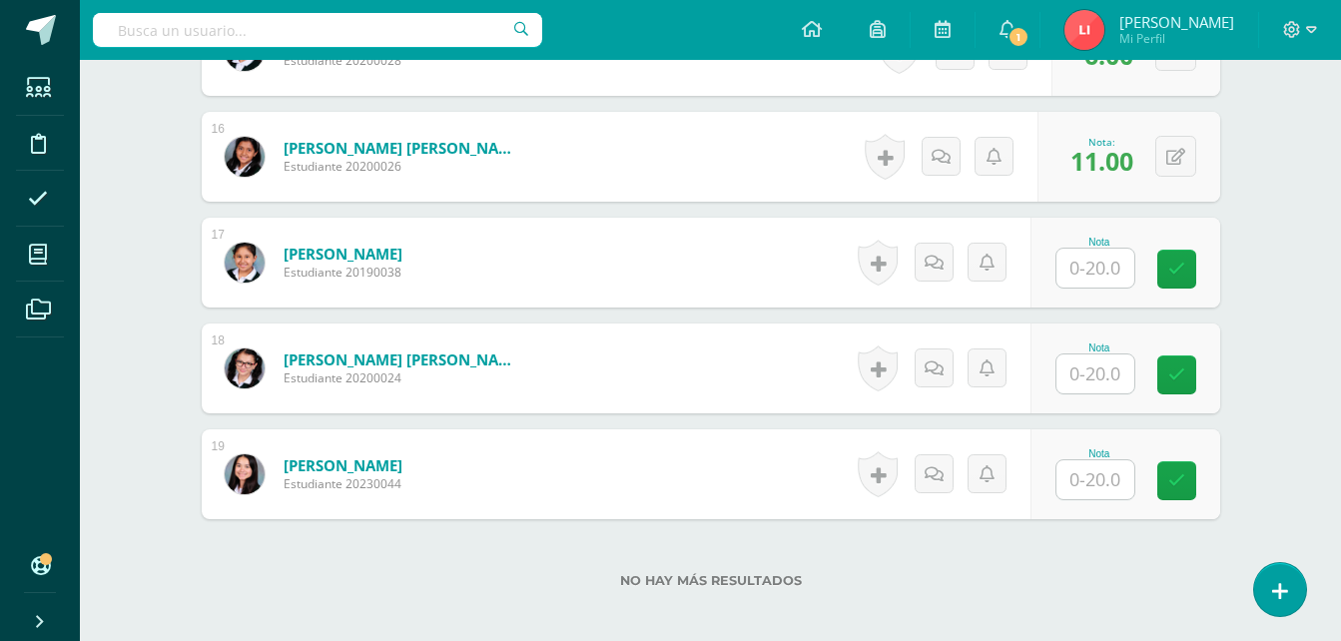
click at [1095, 263] on input "text" at bounding box center [1095, 268] width 78 height 39
type input "8"
click at [1184, 277] on icon at bounding box center [1190, 269] width 18 height 17
click at [1112, 366] on input "text" at bounding box center [1095, 373] width 78 height 39
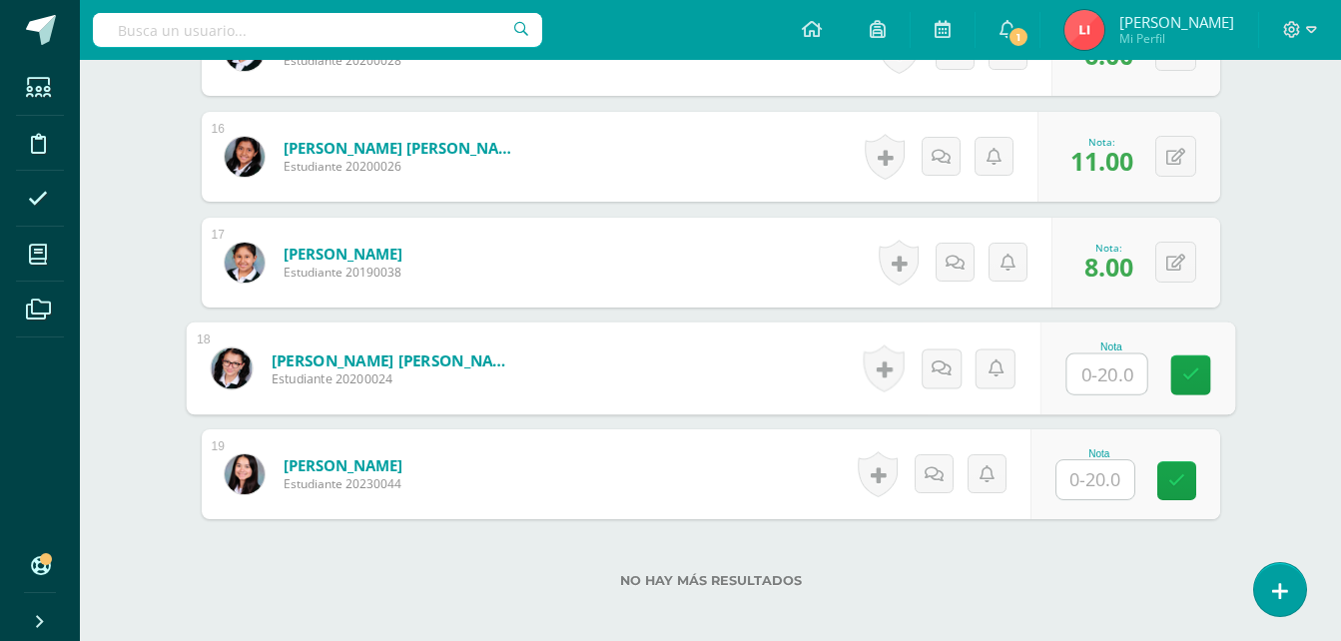
type input "6"
click at [1193, 384] on link at bounding box center [1190, 375] width 40 height 40
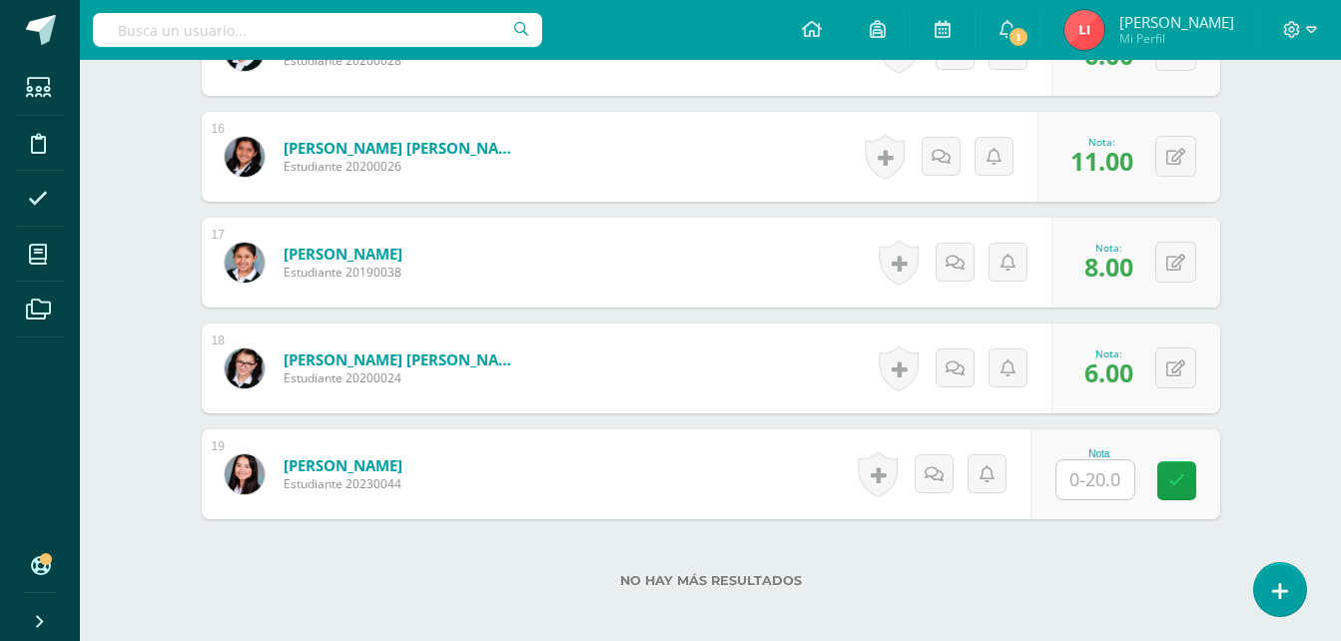
click at [1086, 483] on input "text" at bounding box center [1095, 479] width 78 height 39
type input "14"
click at [1186, 483] on icon at bounding box center [1190, 480] width 18 height 17
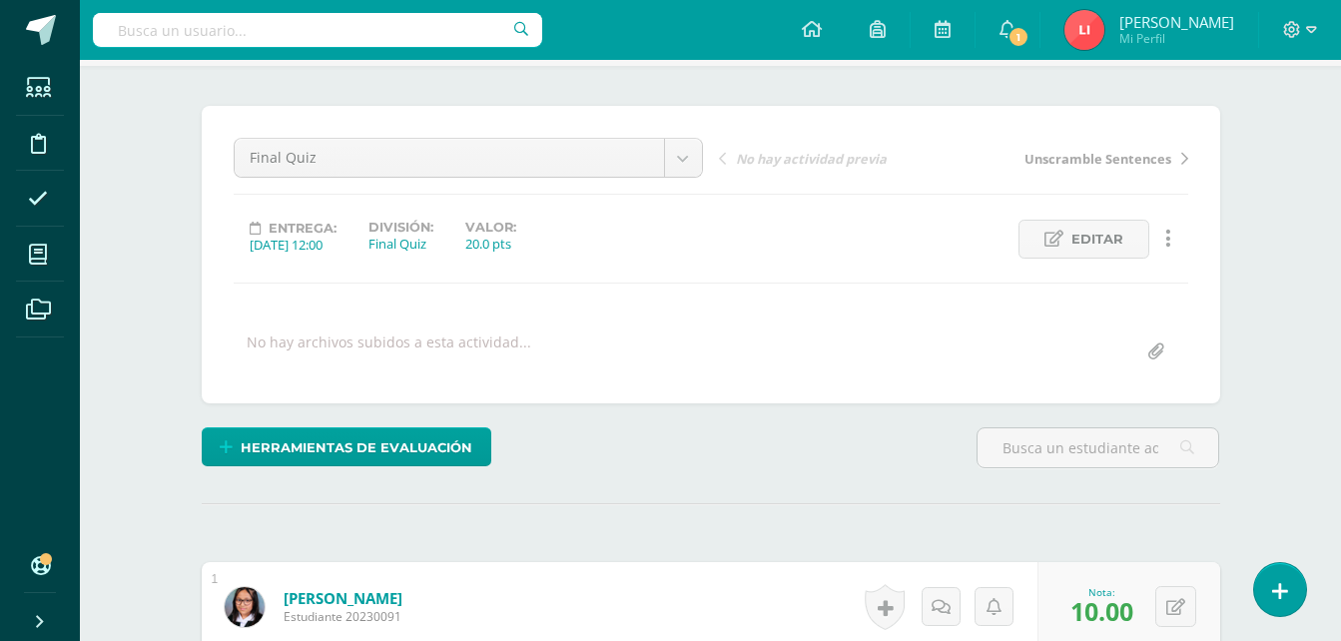
scroll to position [0, 0]
